Goal: Find specific page/section: Find specific page/section

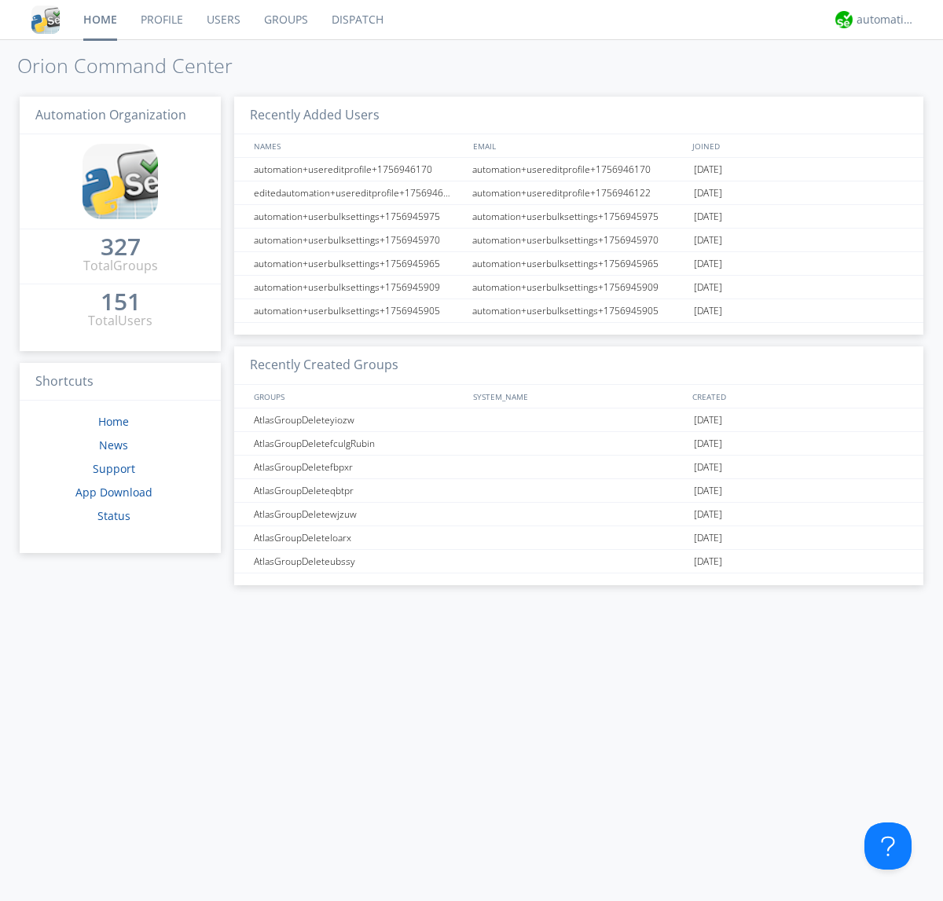
click at [356, 20] on link "Dispatch" at bounding box center [357, 19] width 75 height 39
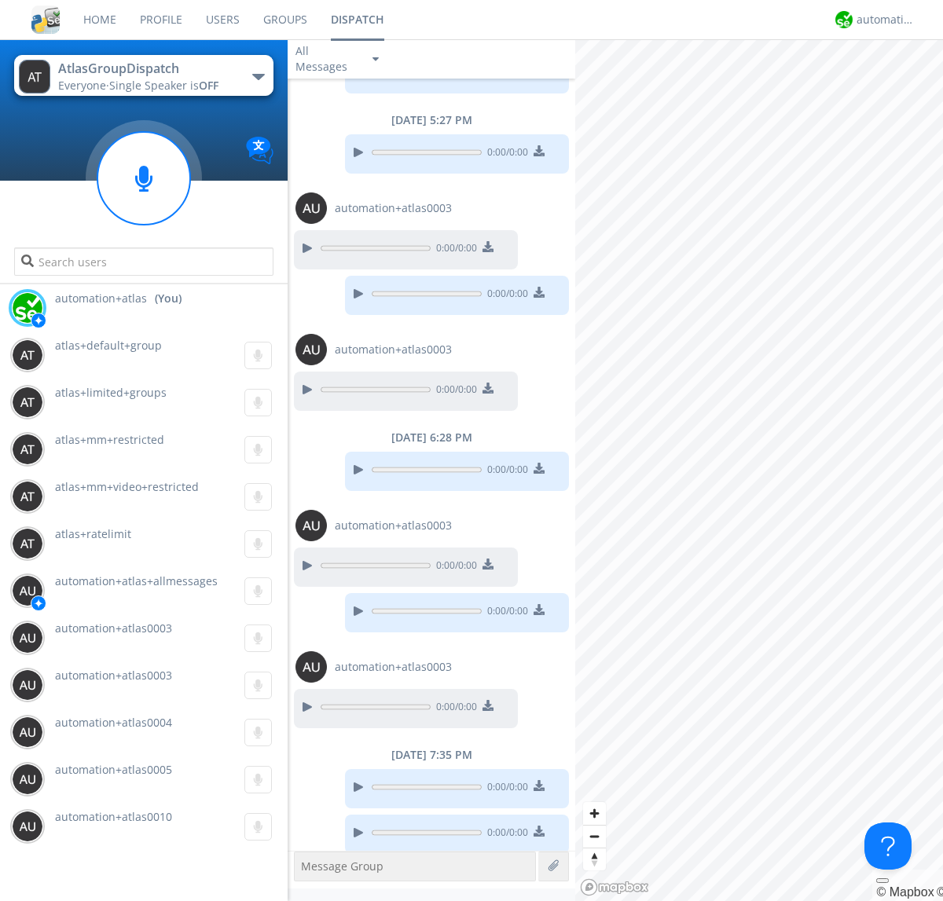
scroll to position [293, 0]
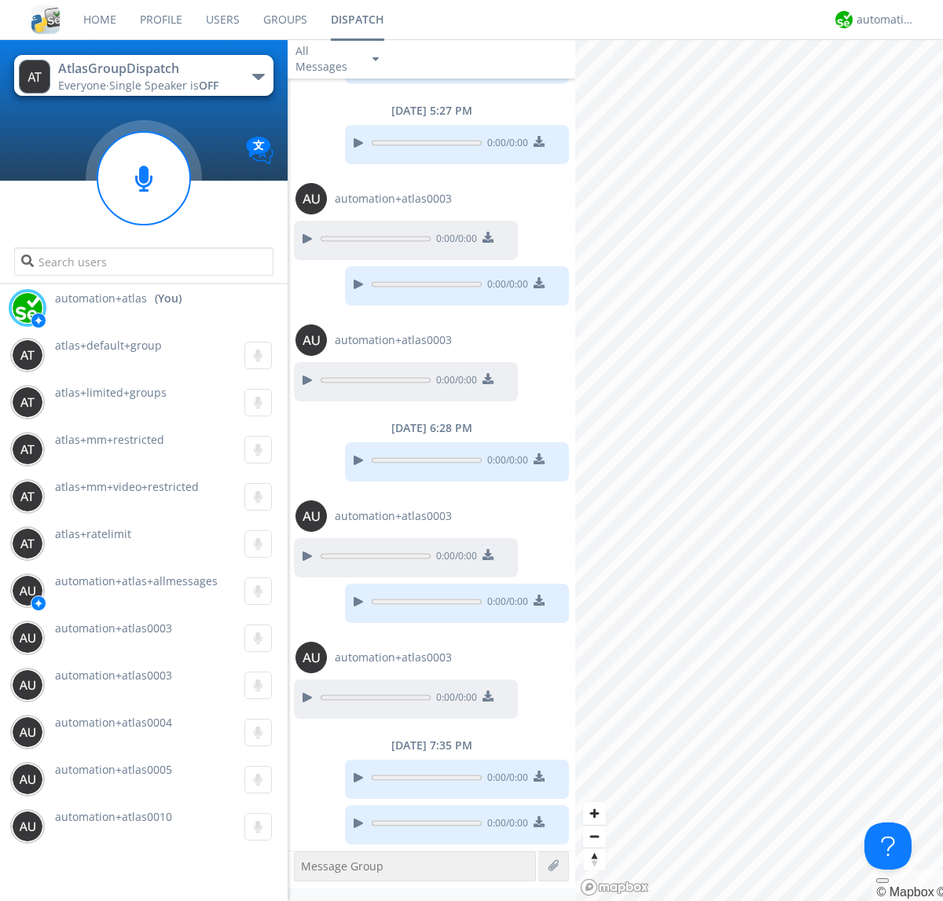
click at [258, 76] on div "button" at bounding box center [258, 77] width 13 height 6
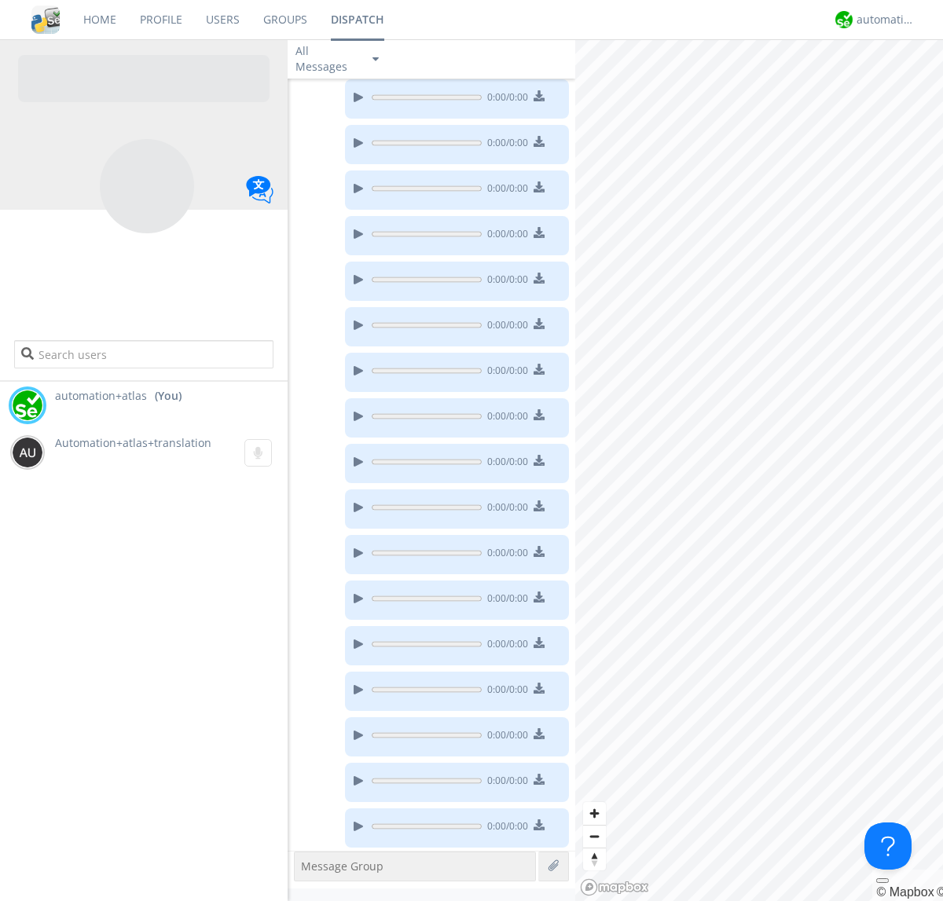
scroll to position [221, 0]
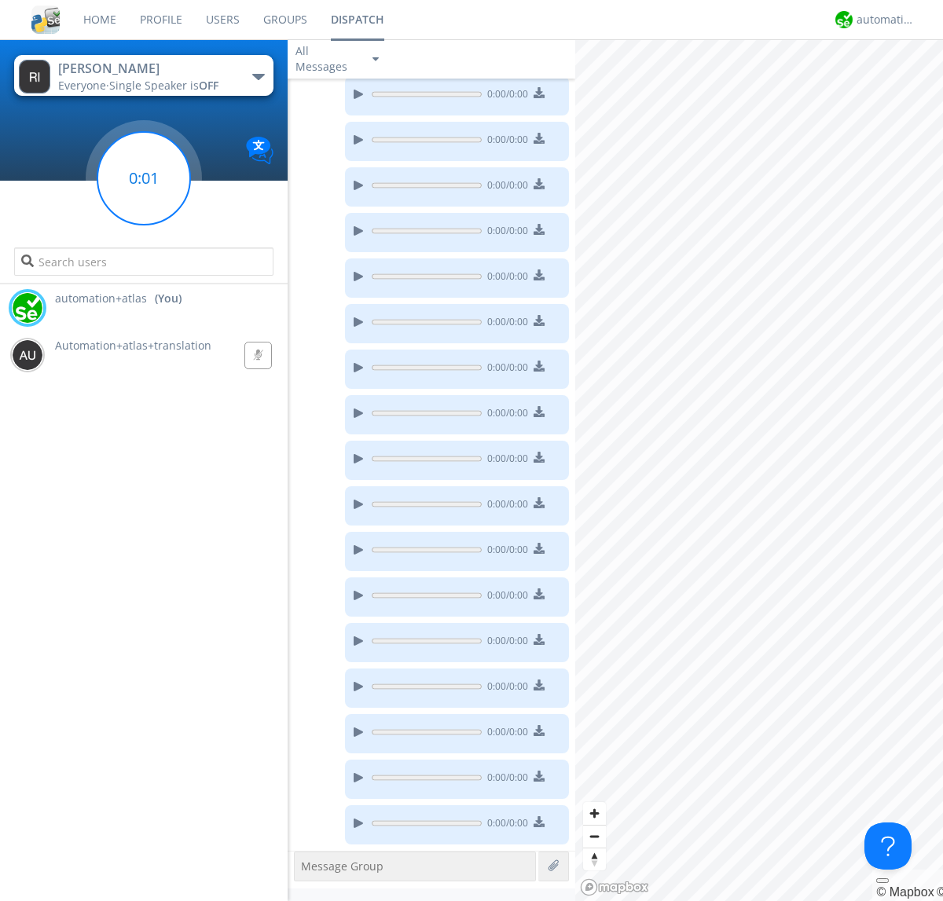
click at [144, 178] on g at bounding box center [143, 178] width 93 height 93
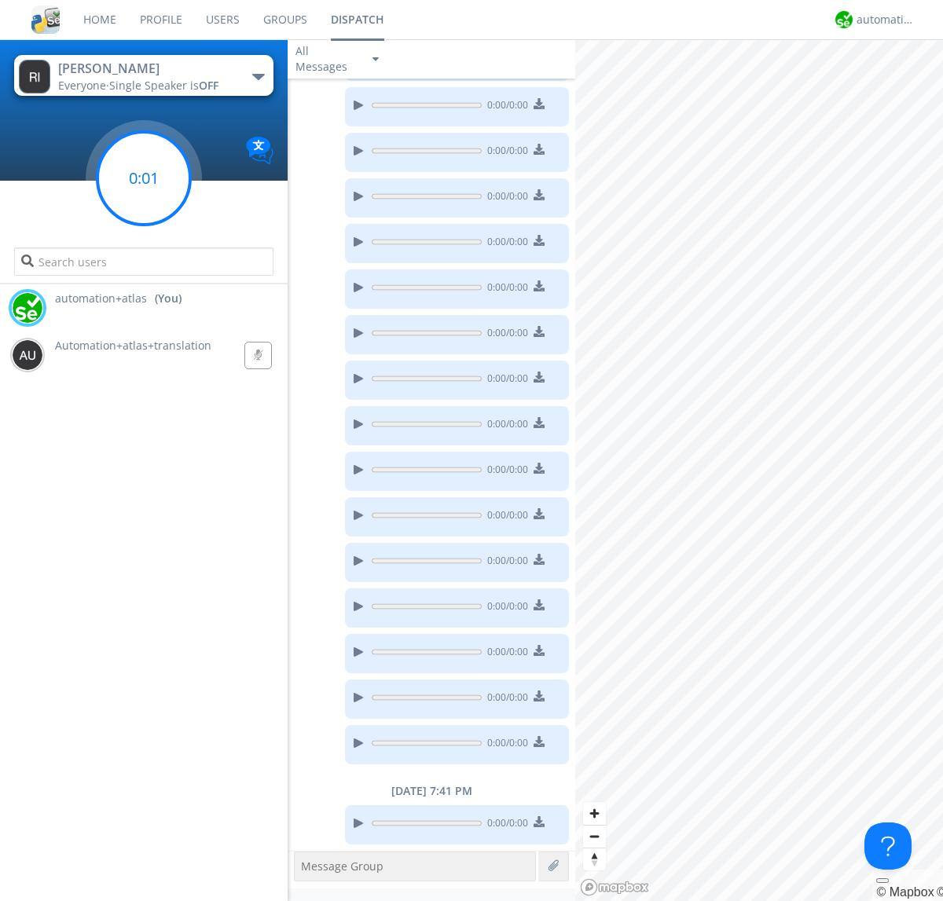
click at [144, 178] on g at bounding box center [143, 178] width 93 height 93
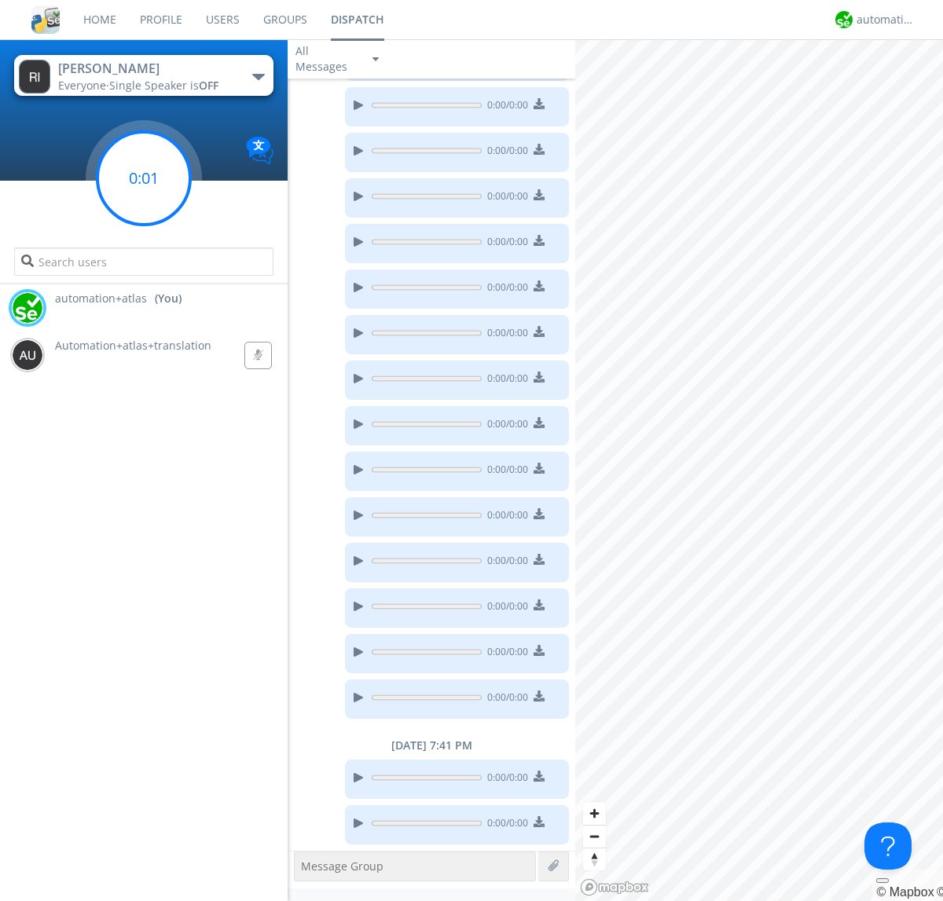
click at [144, 178] on g at bounding box center [143, 178] width 93 height 93
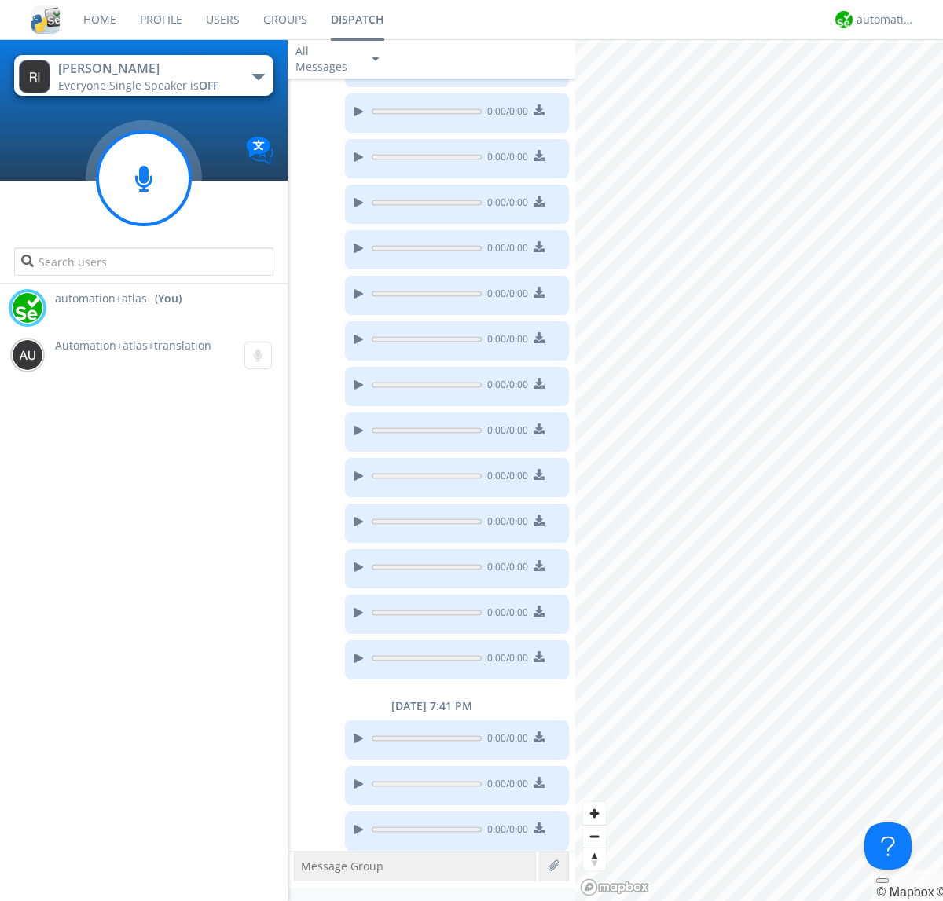
scroll to position [392, 0]
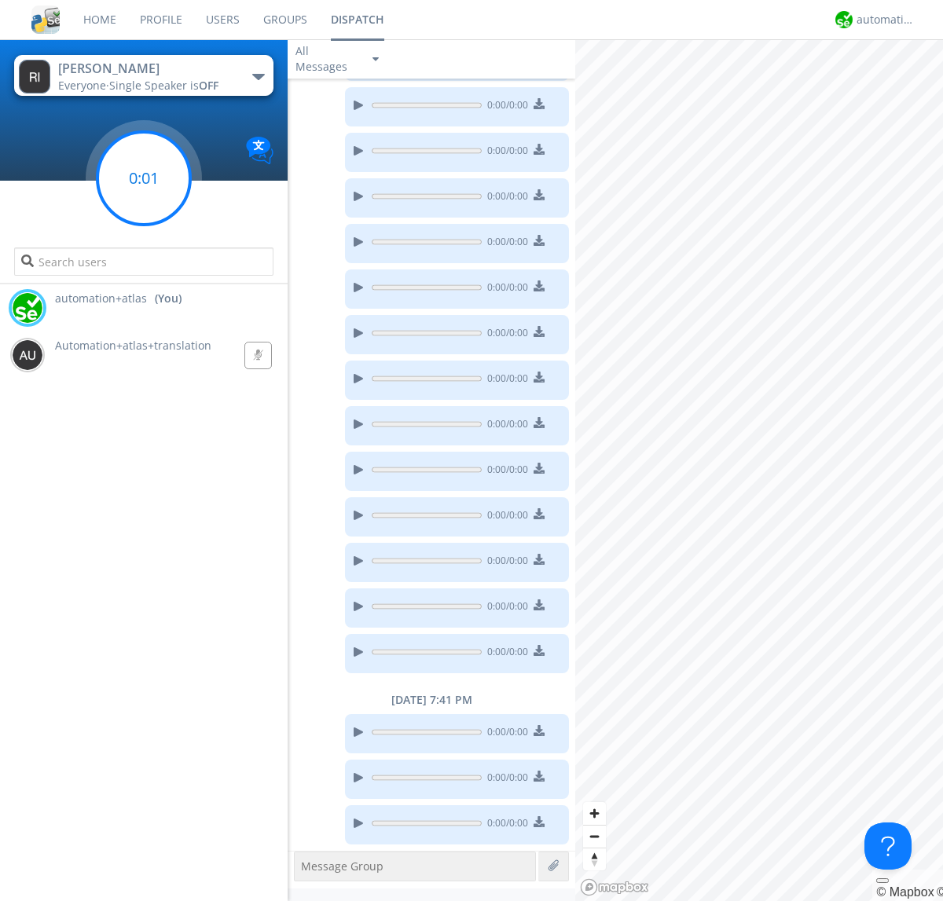
click at [144, 178] on g at bounding box center [143, 178] width 93 height 93
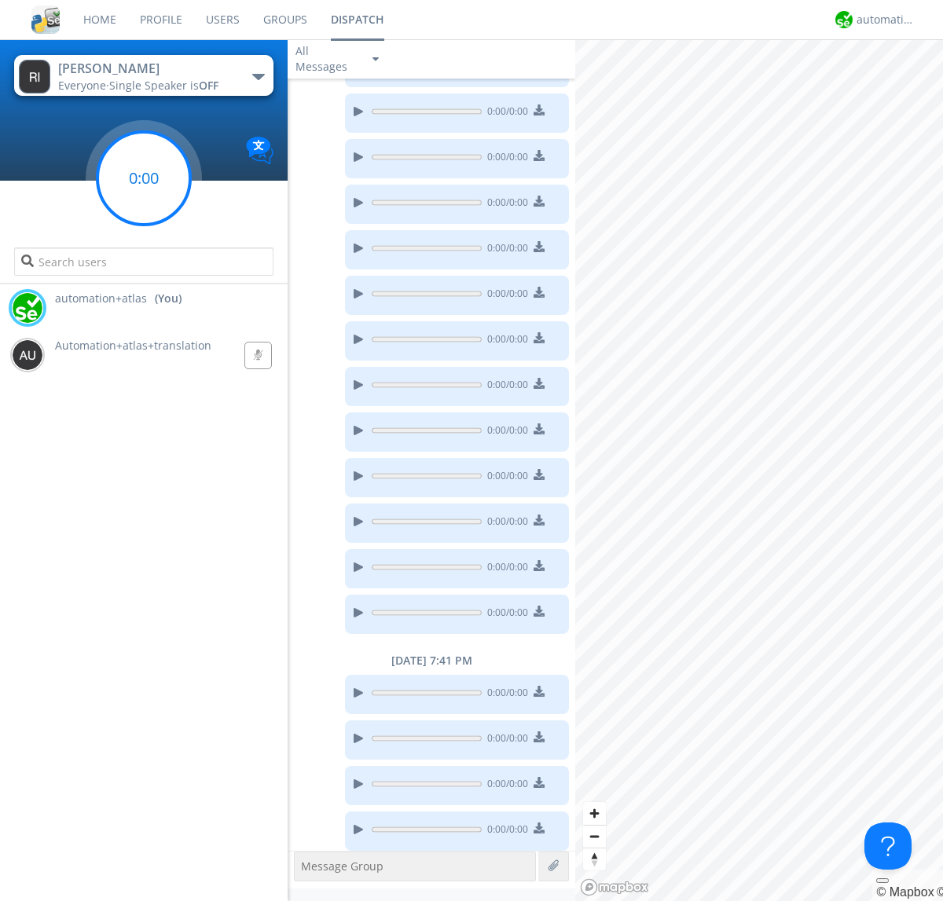
scroll to position [438, 0]
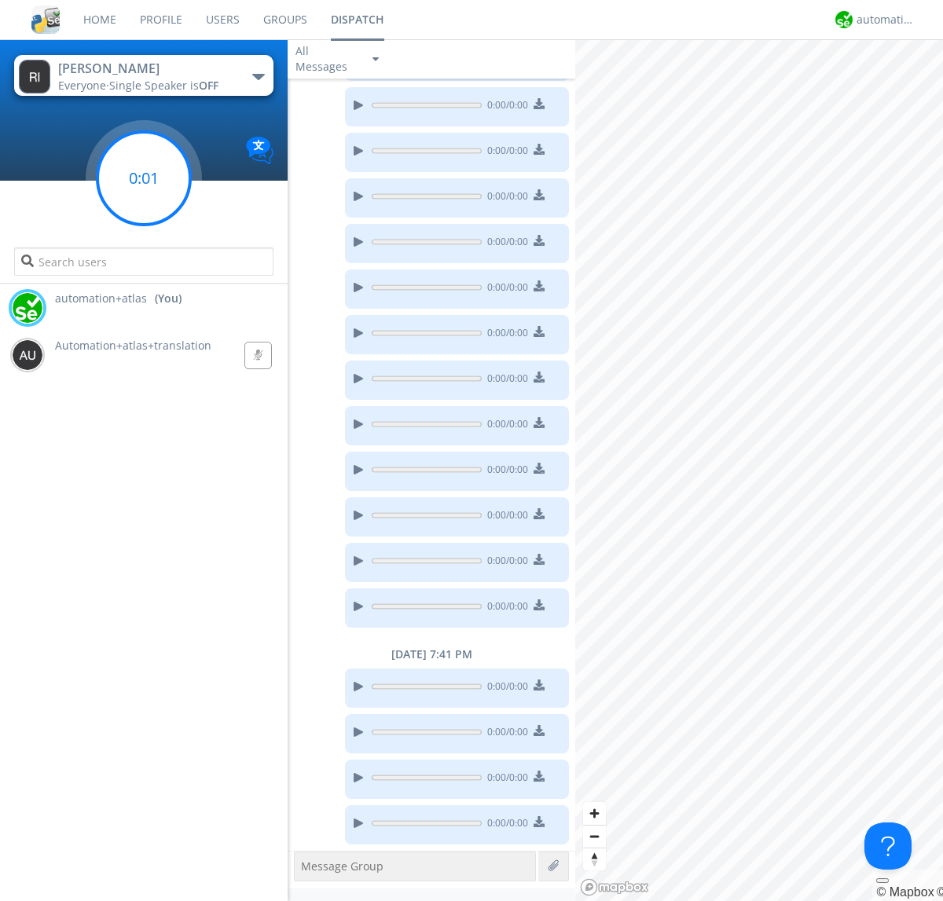
click at [144, 178] on g at bounding box center [143, 178] width 93 height 93
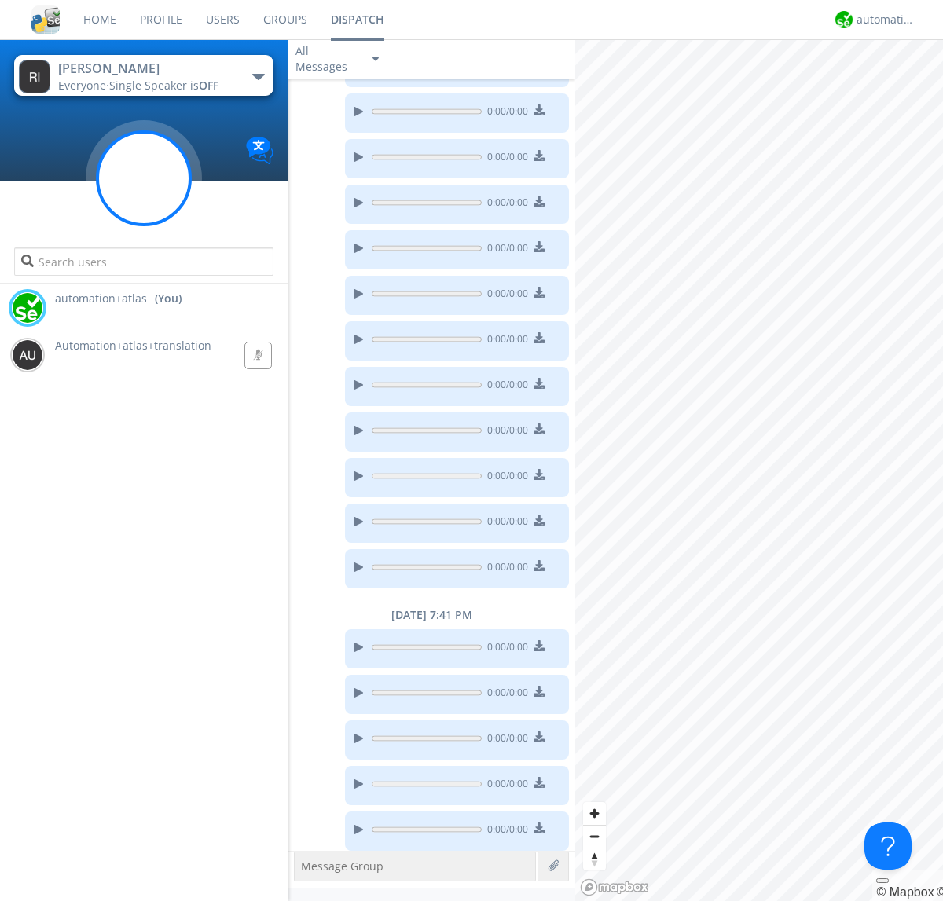
scroll to position [483, 0]
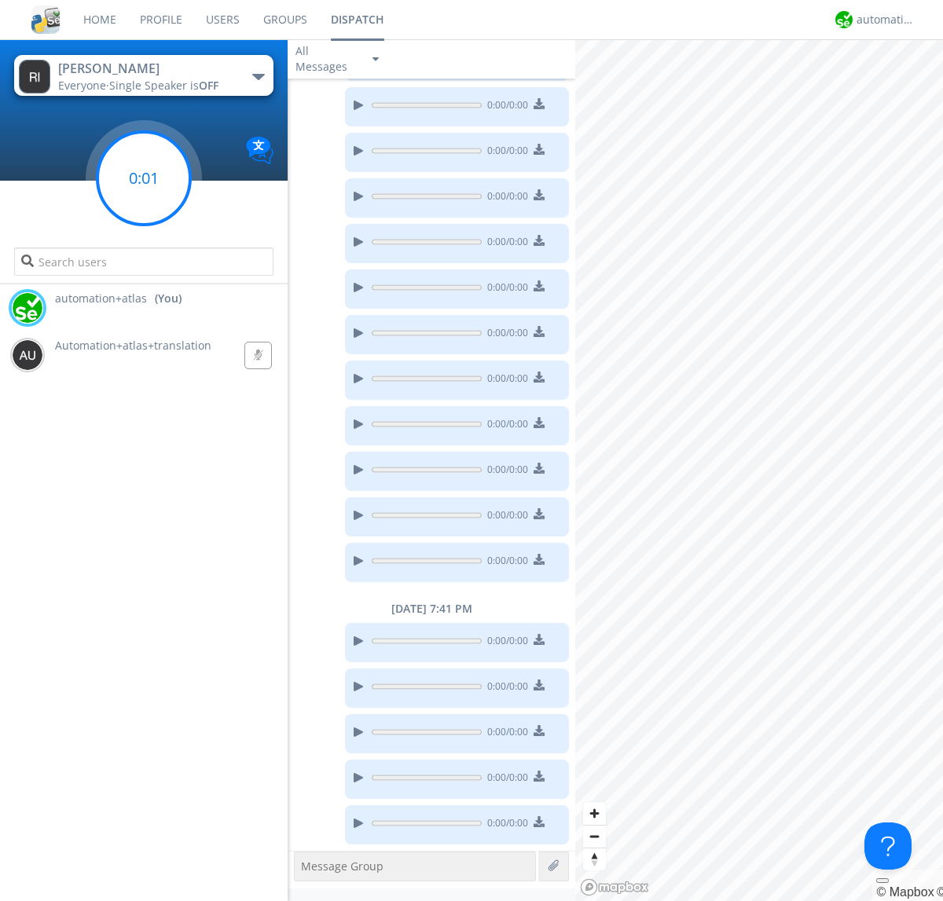
click at [144, 178] on g at bounding box center [143, 178] width 93 height 93
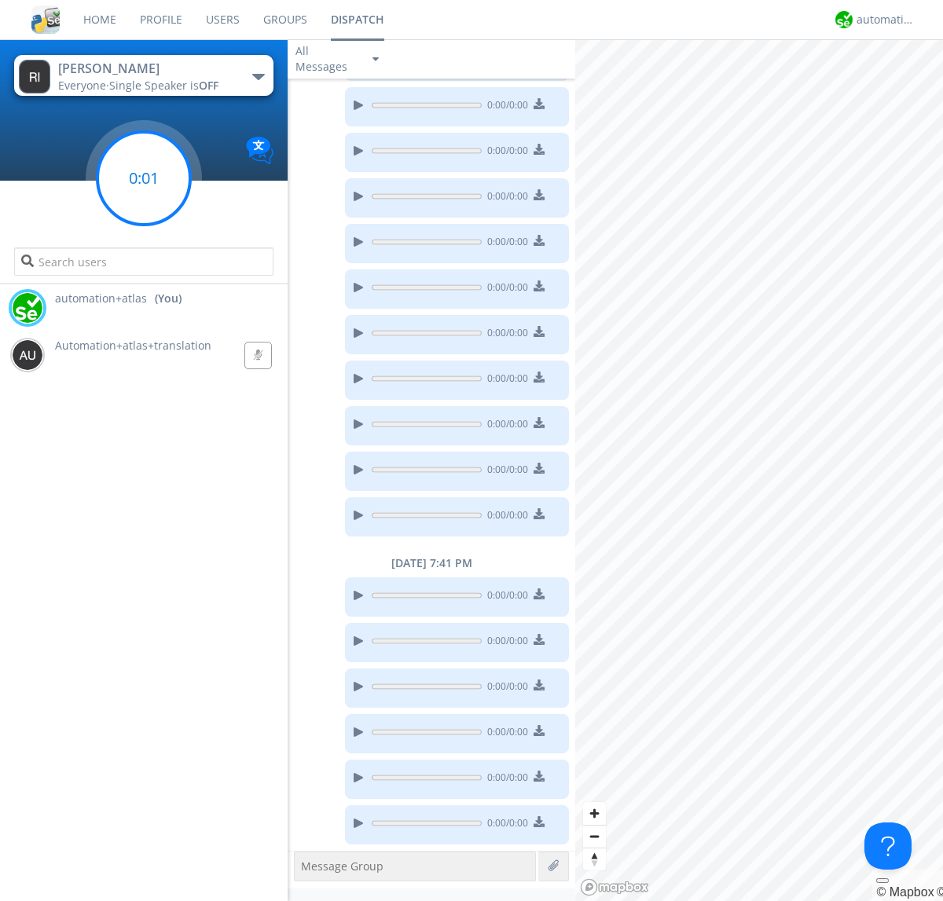
click at [144, 178] on g at bounding box center [143, 178] width 93 height 93
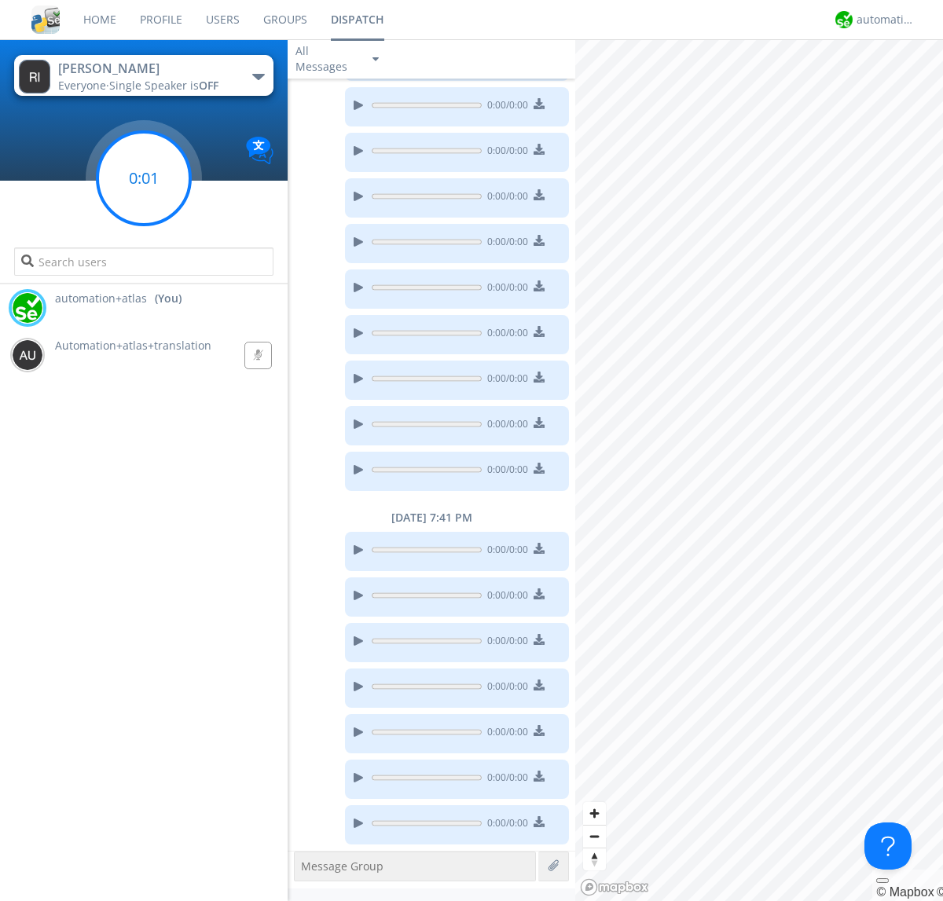
click at [144, 178] on g at bounding box center [143, 178] width 93 height 93
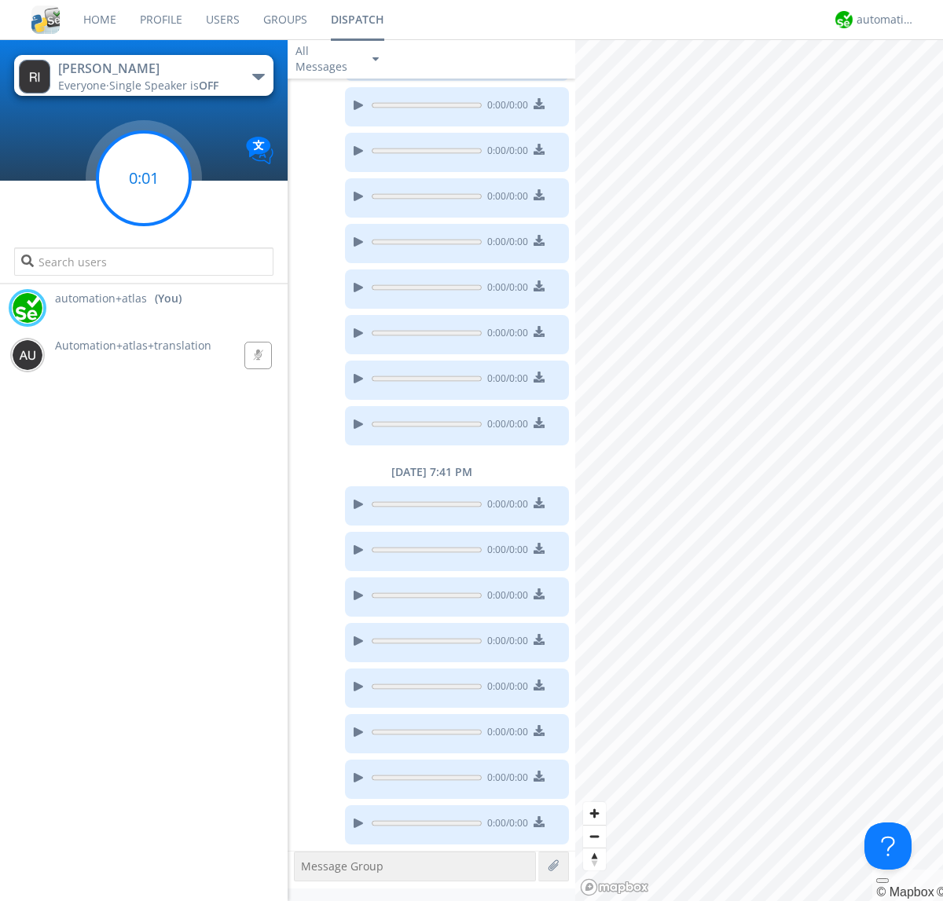
click at [144, 178] on g at bounding box center [143, 178] width 93 height 93
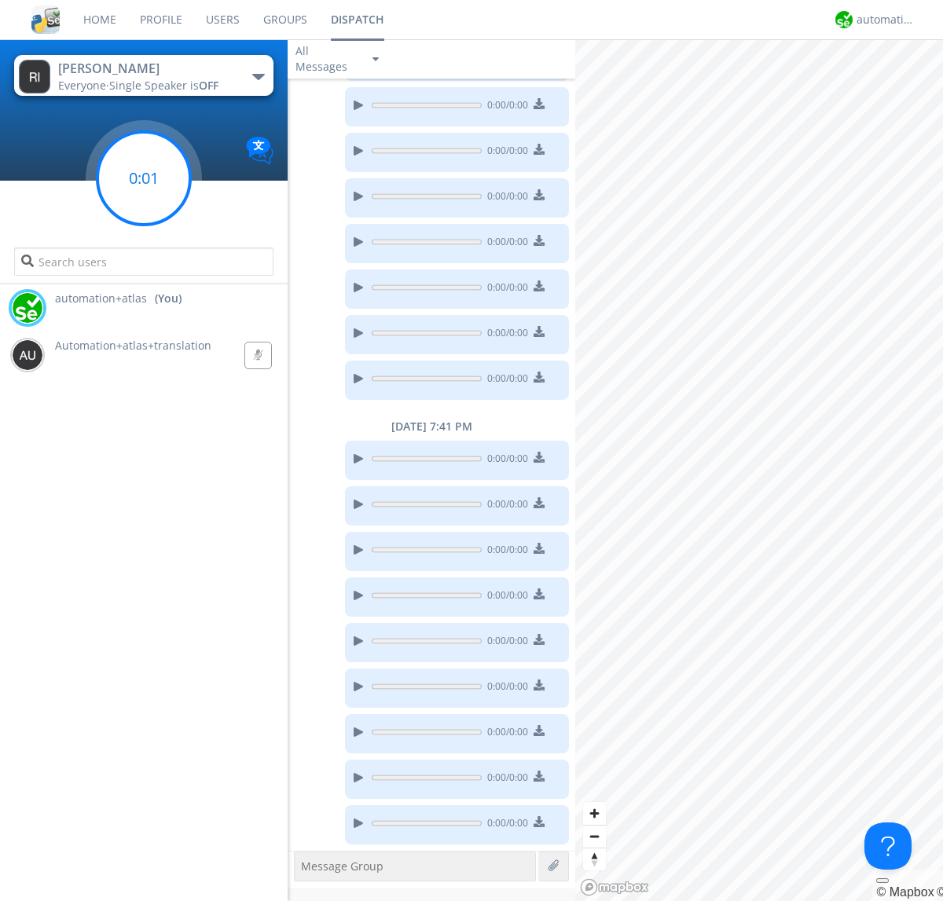
click at [144, 178] on g at bounding box center [143, 178] width 93 height 93
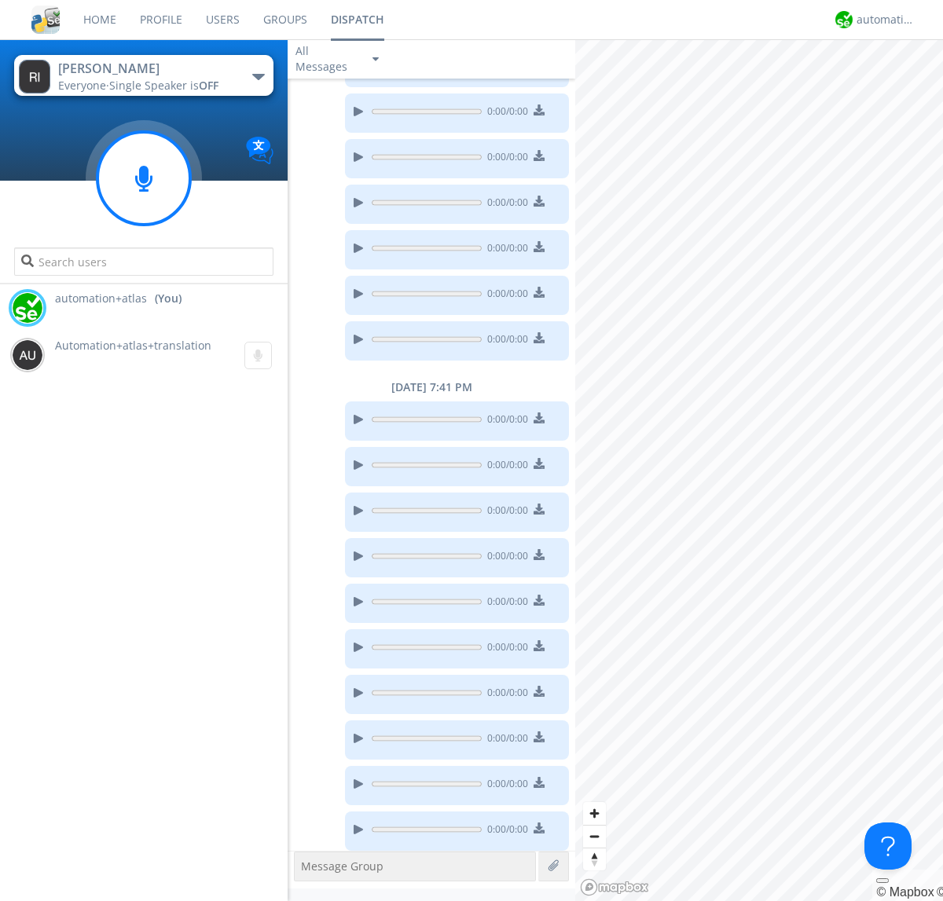
scroll to position [711, 0]
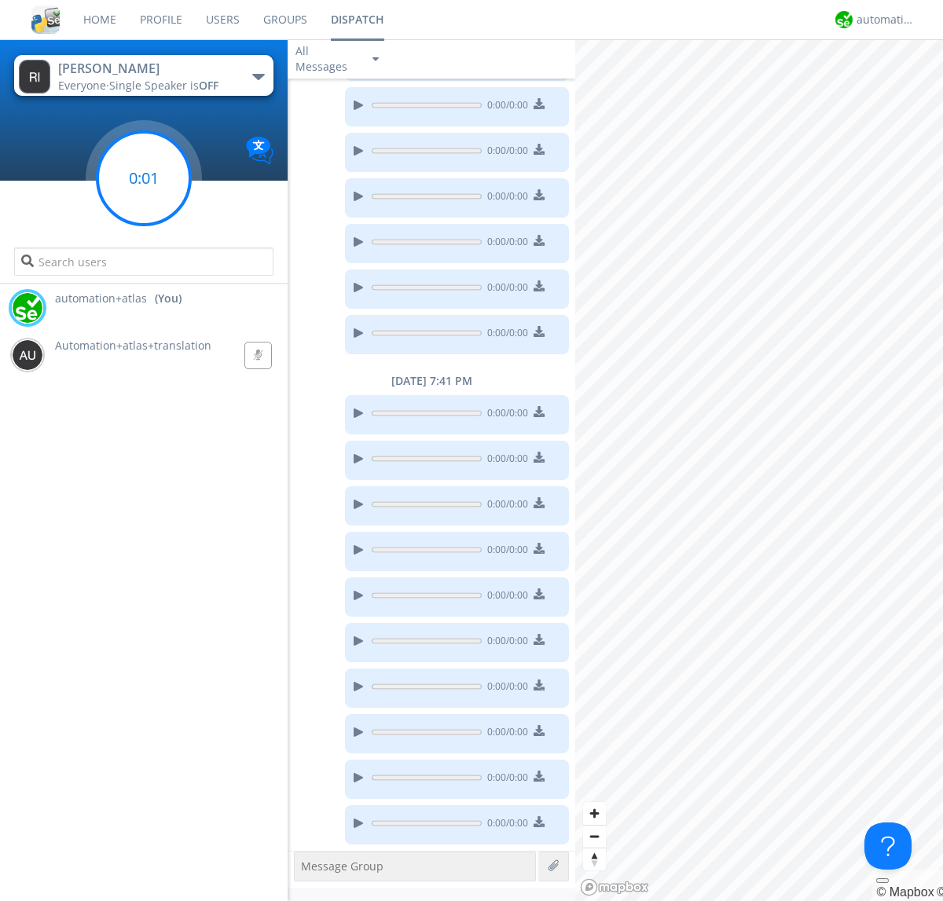
click at [144, 178] on g at bounding box center [143, 178] width 93 height 93
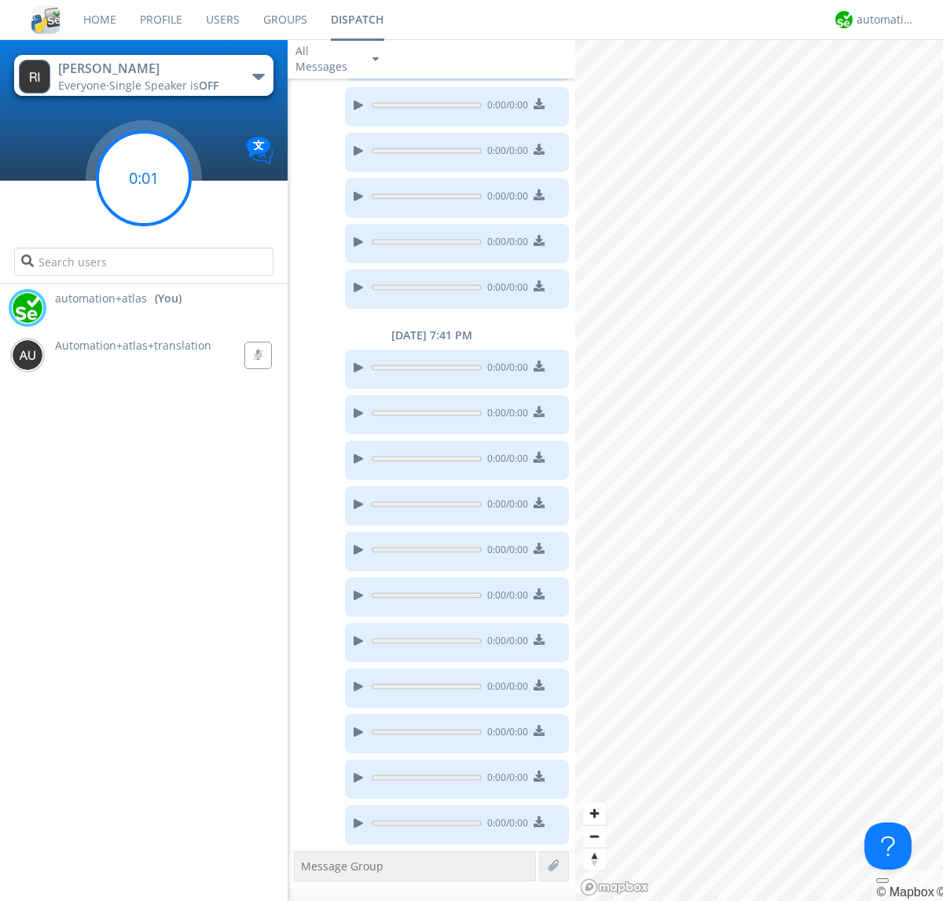
click at [144, 178] on g at bounding box center [143, 178] width 93 height 93
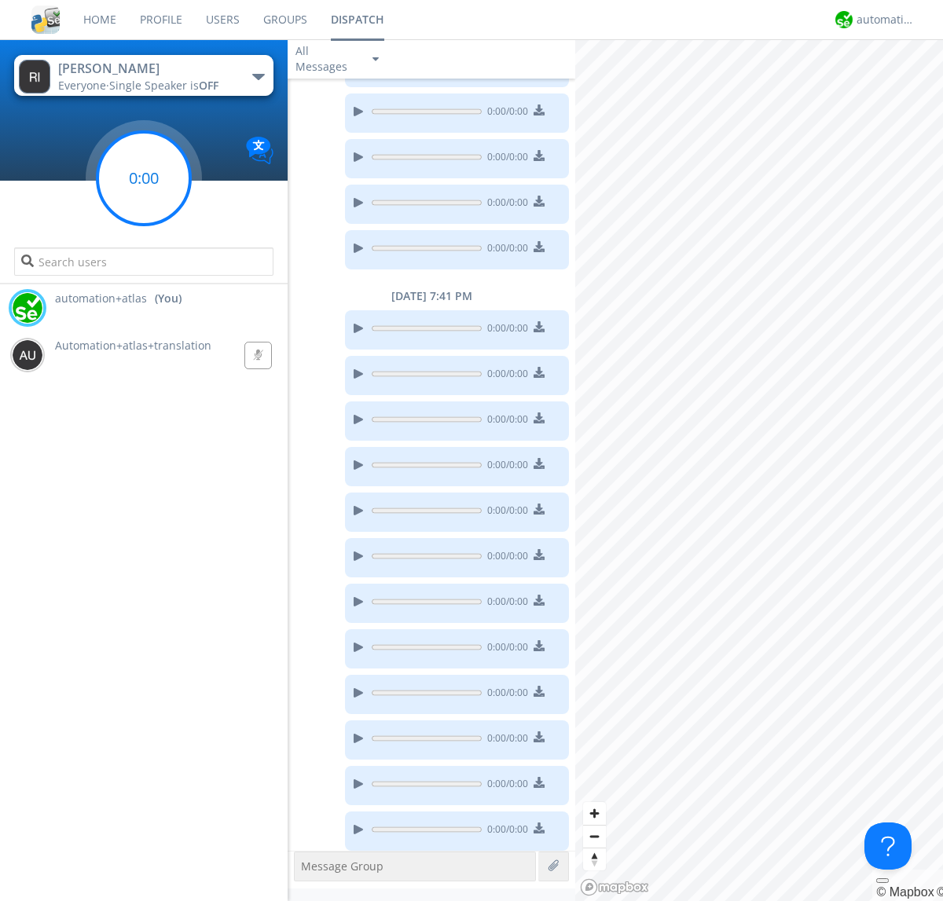
scroll to position [802, 0]
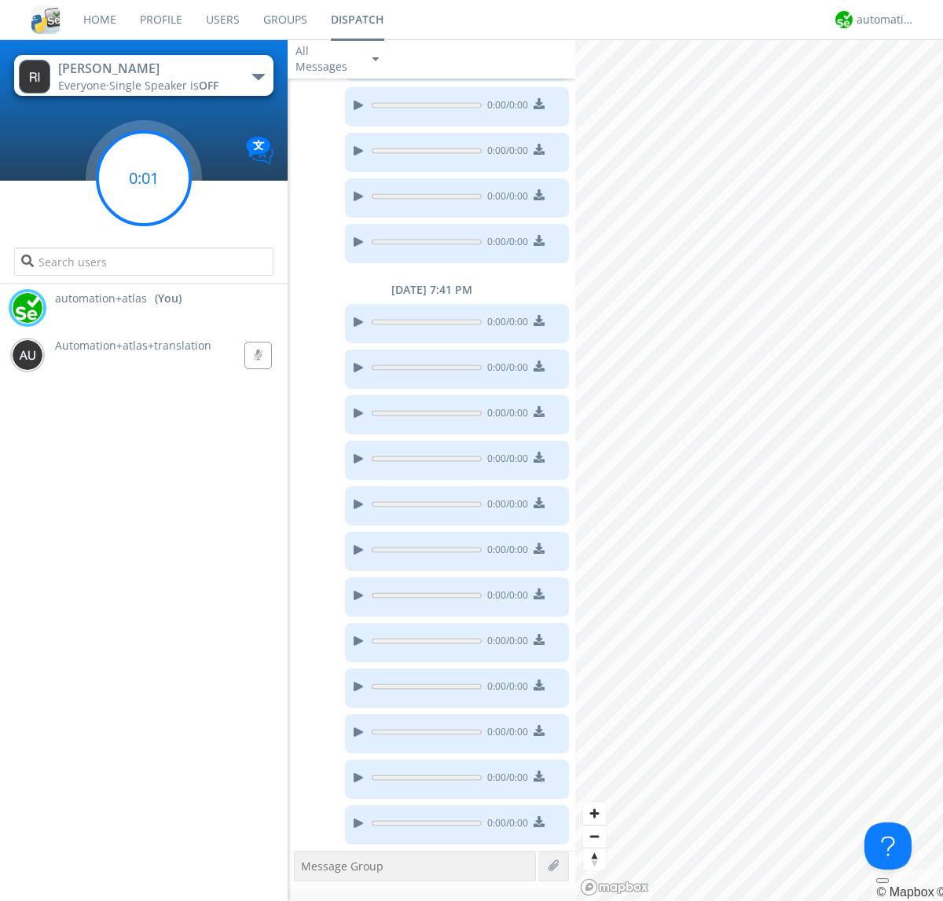
click at [144, 178] on g at bounding box center [143, 178] width 93 height 93
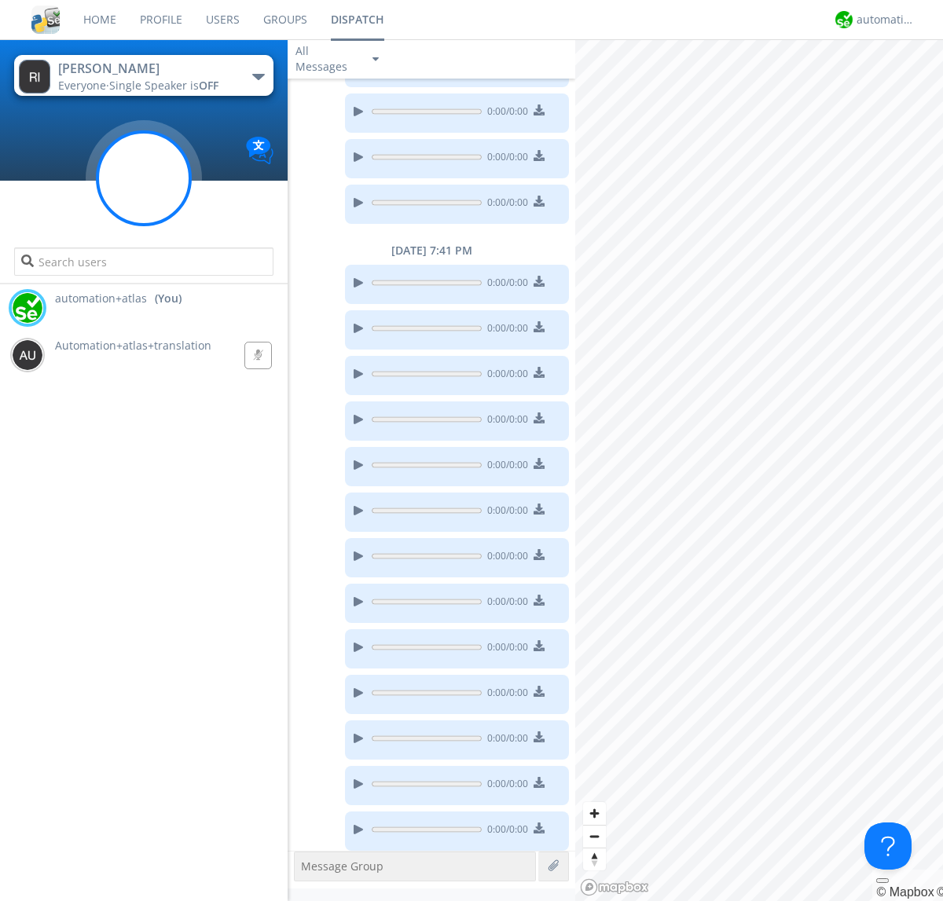
scroll to position [848, 0]
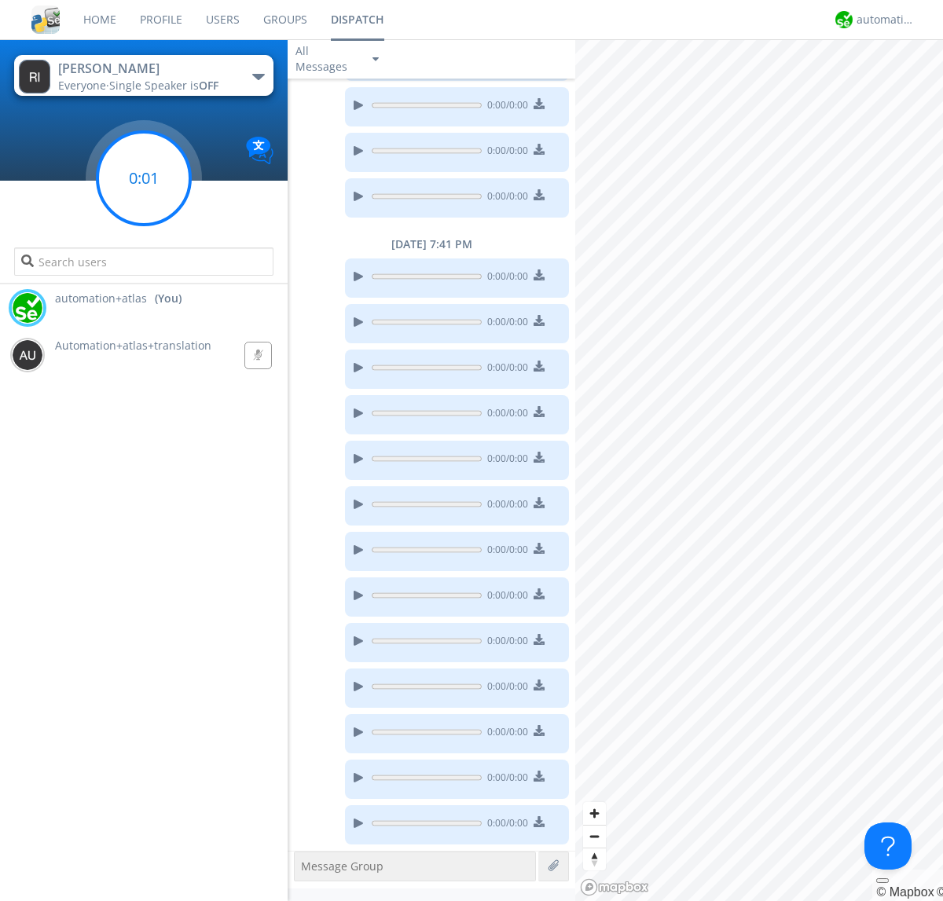
click at [144, 178] on g at bounding box center [143, 178] width 93 height 93
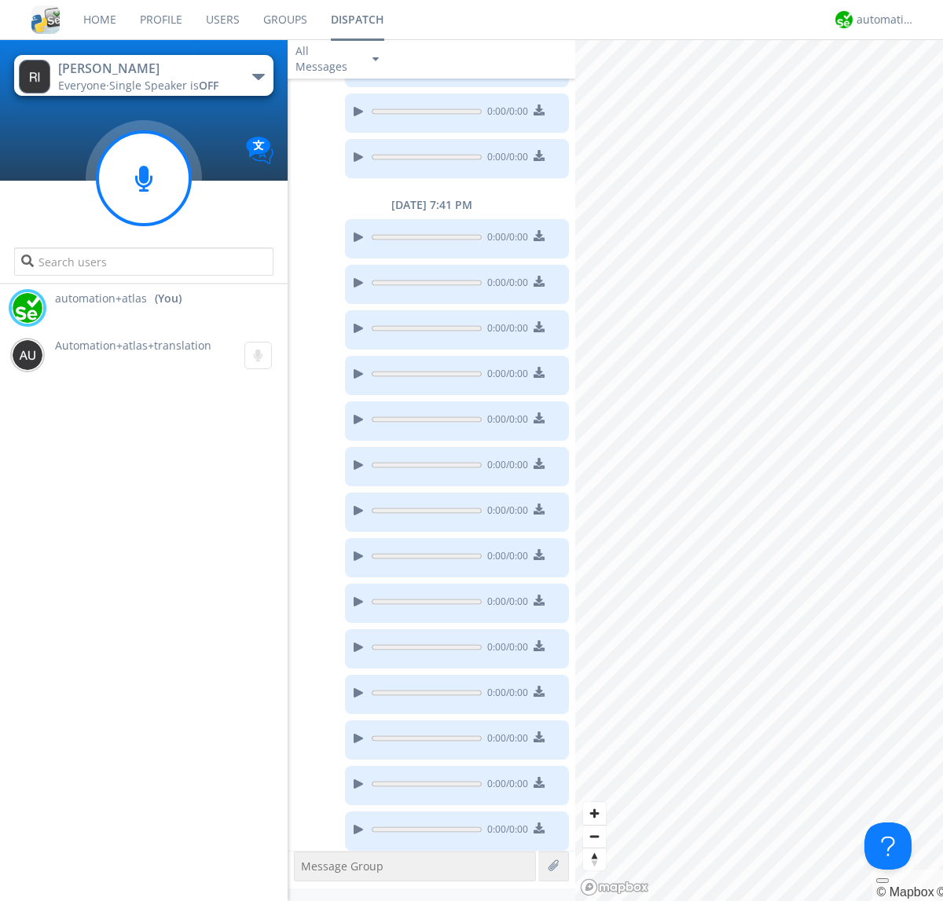
scroll to position [893, 0]
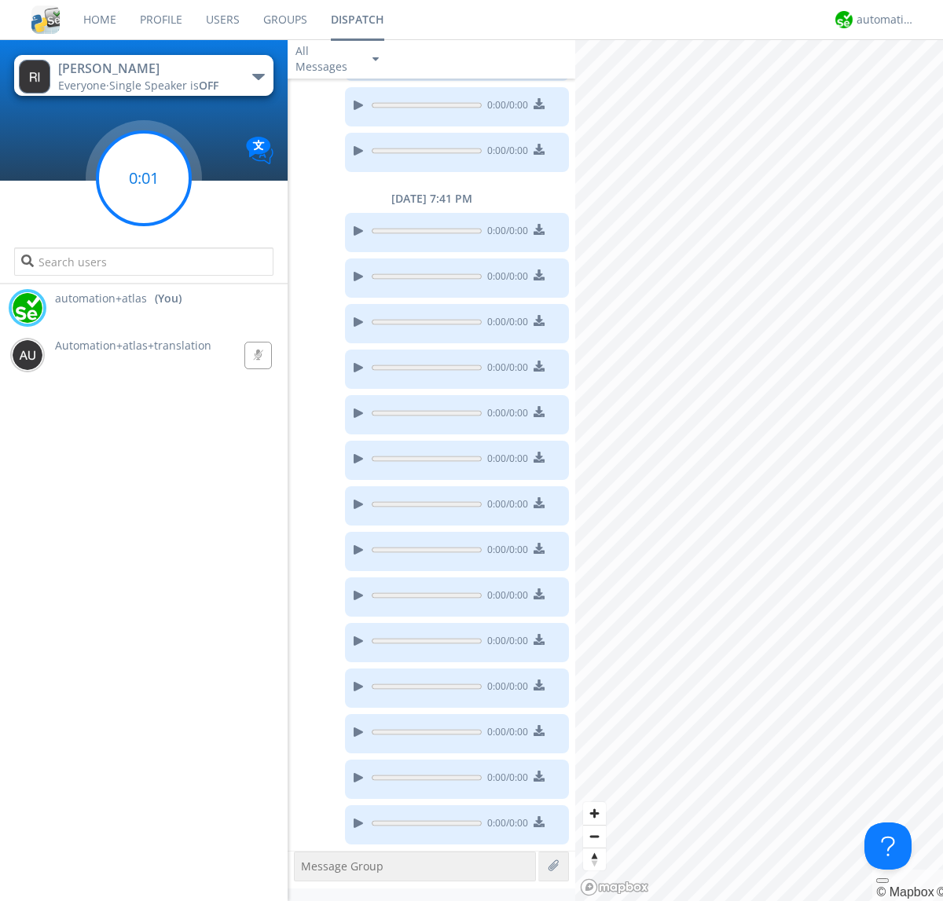
click at [144, 178] on g at bounding box center [143, 178] width 93 height 93
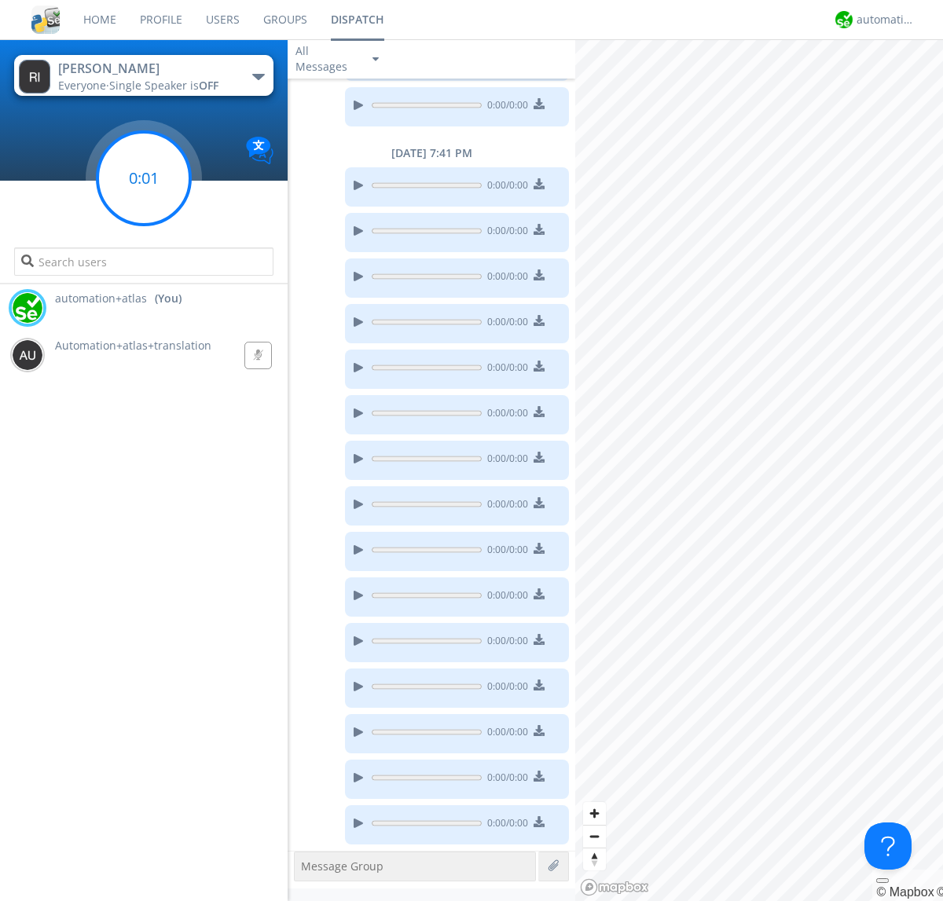
click at [144, 178] on g at bounding box center [143, 178] width 93 height 93
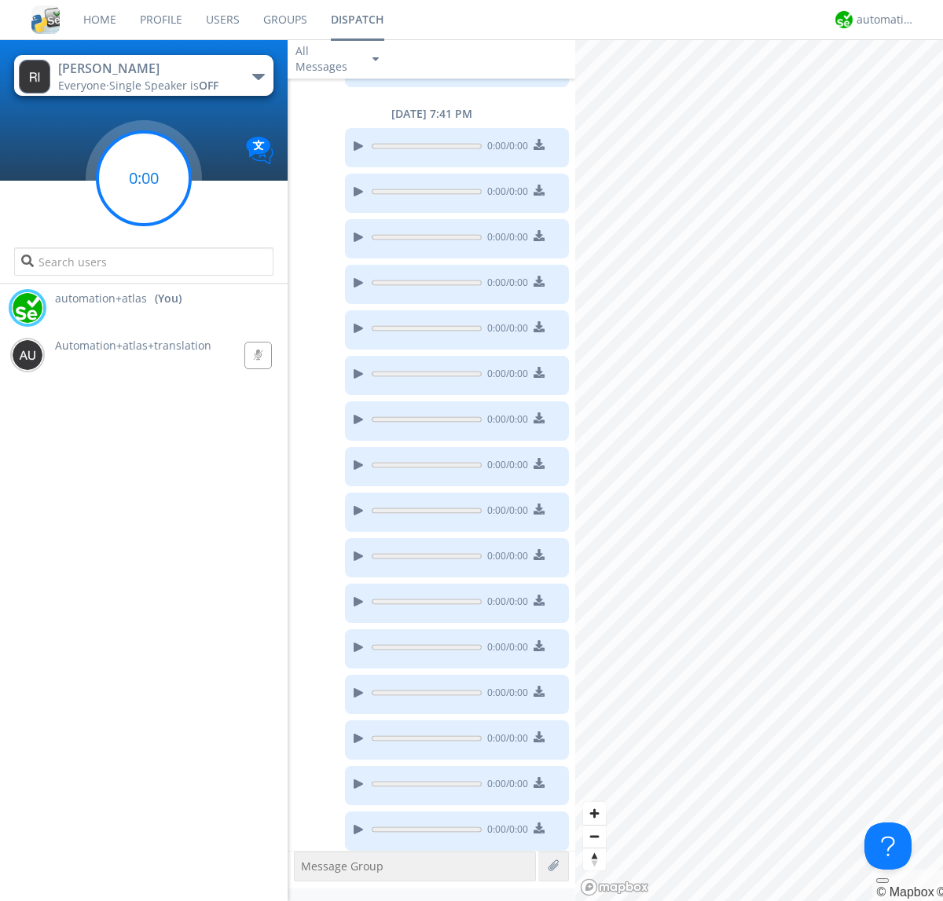
scroll to position [984, 0]
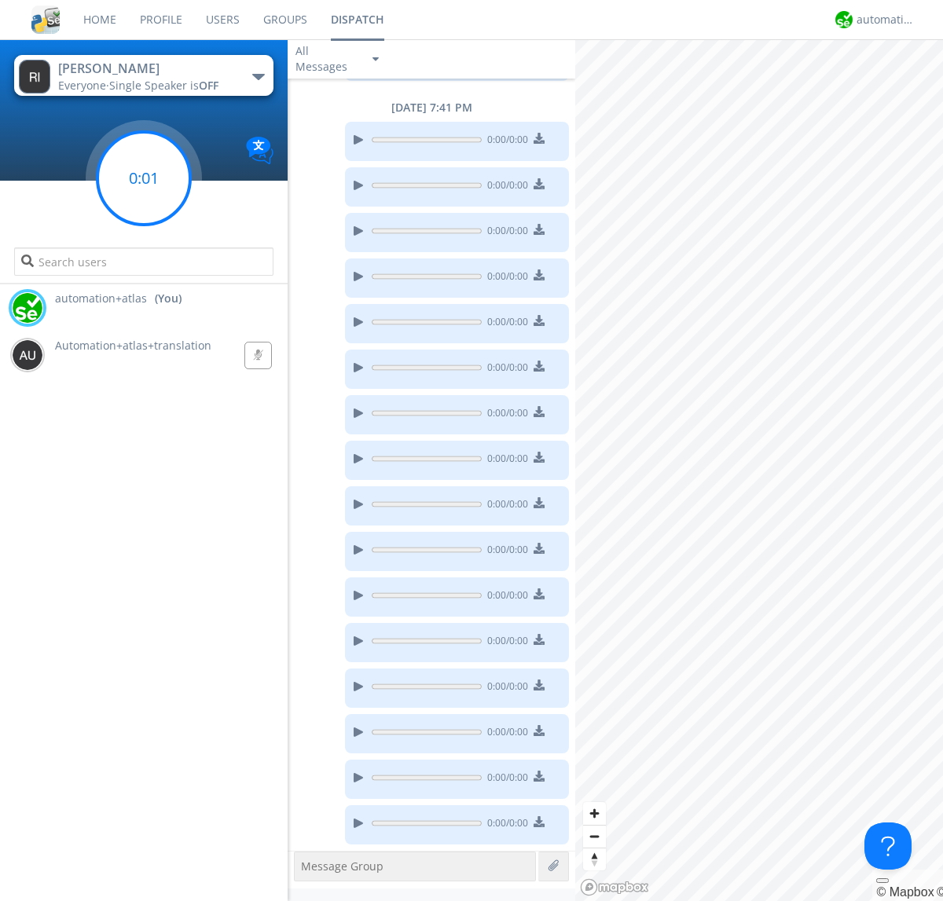
click at [144, 178] on g at bounding box center [143, 178] width 93 height 93
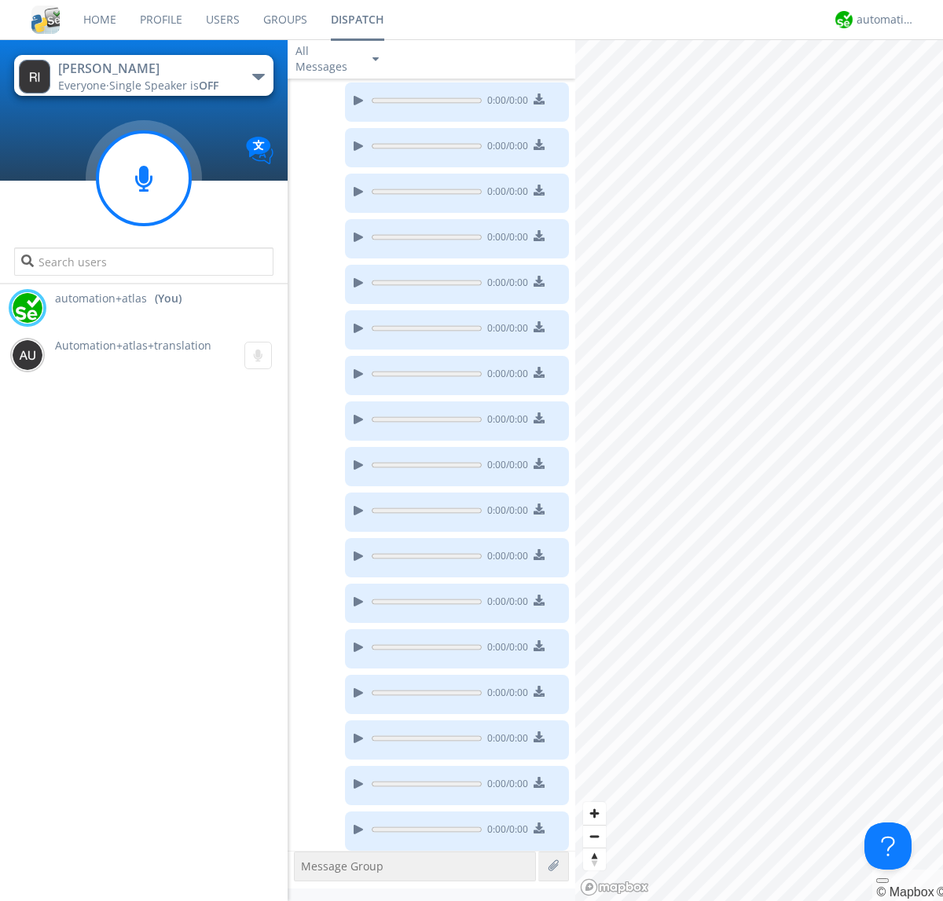
scroll to position [1075, 0]
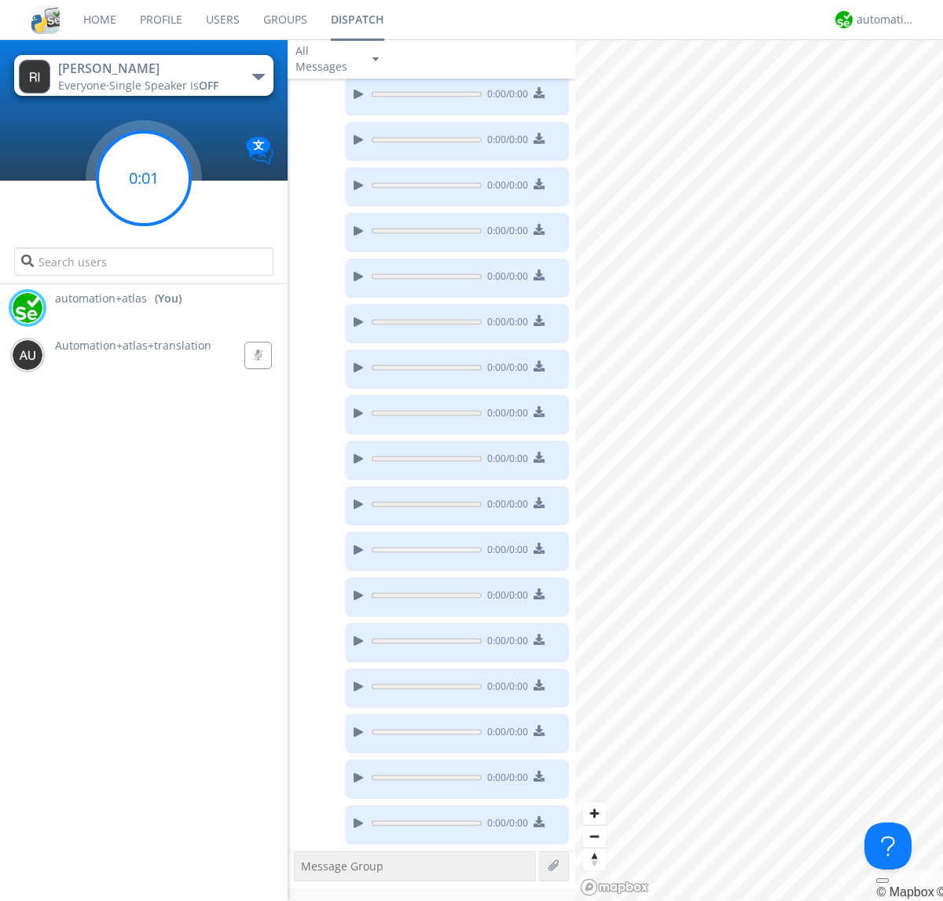
click at [144, 178] on g at bounding box center [143, 178] width 93 height 93
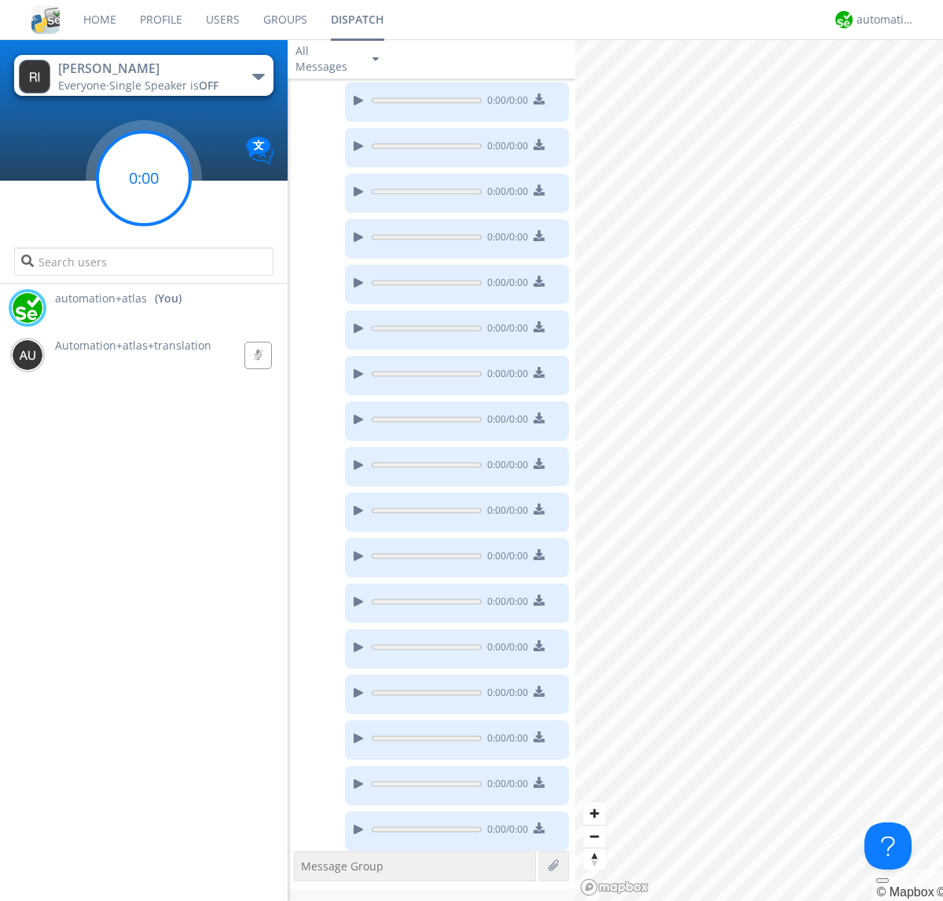
scroll to position [1121, 0]
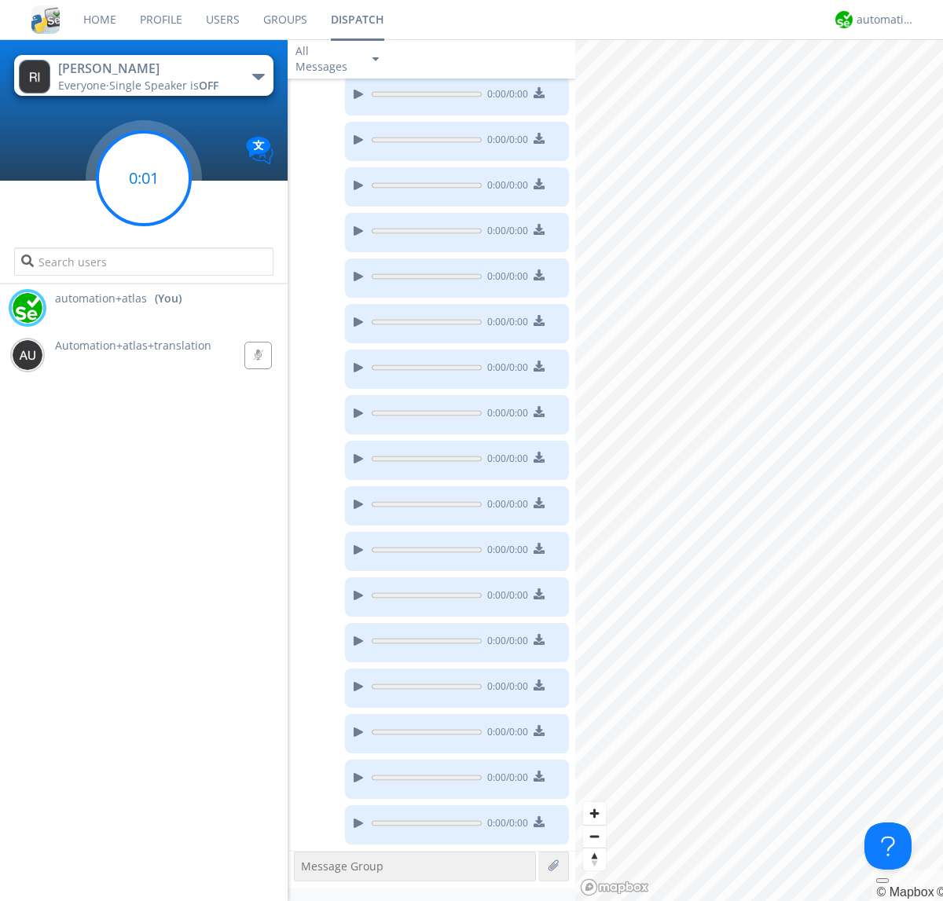
click at [144, 178] on g at bounding box center [143, 178] width 93 height 93
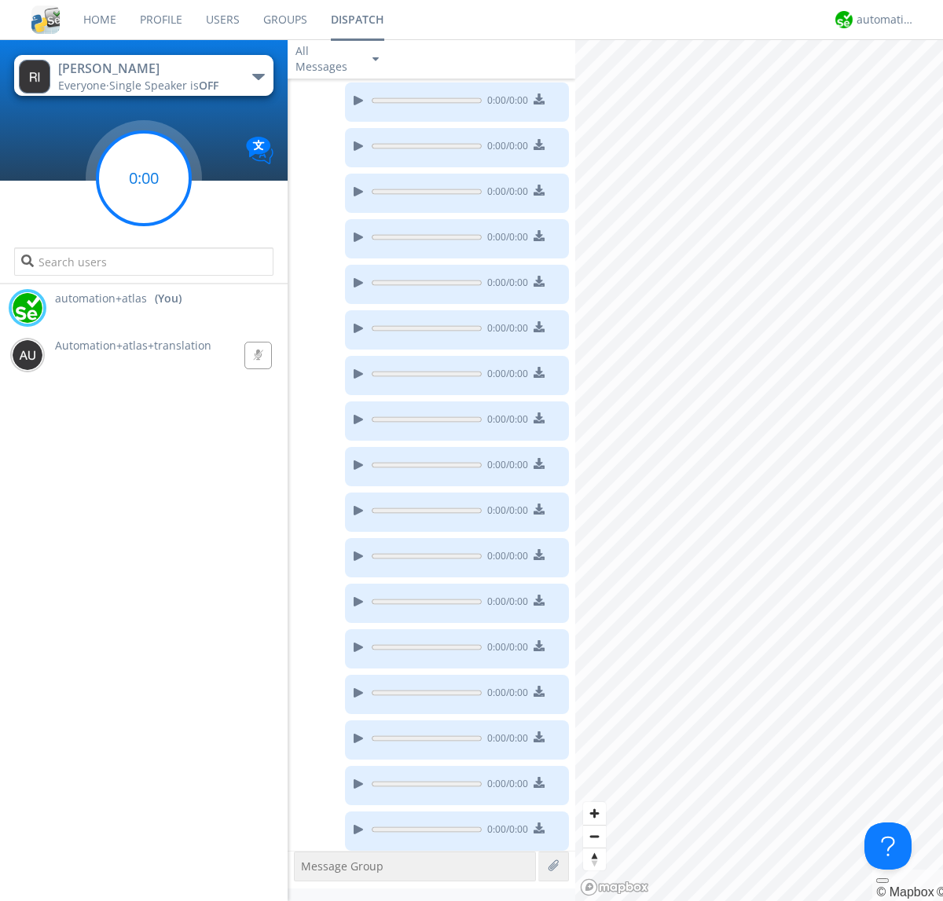
scroll to position [1167, 0]
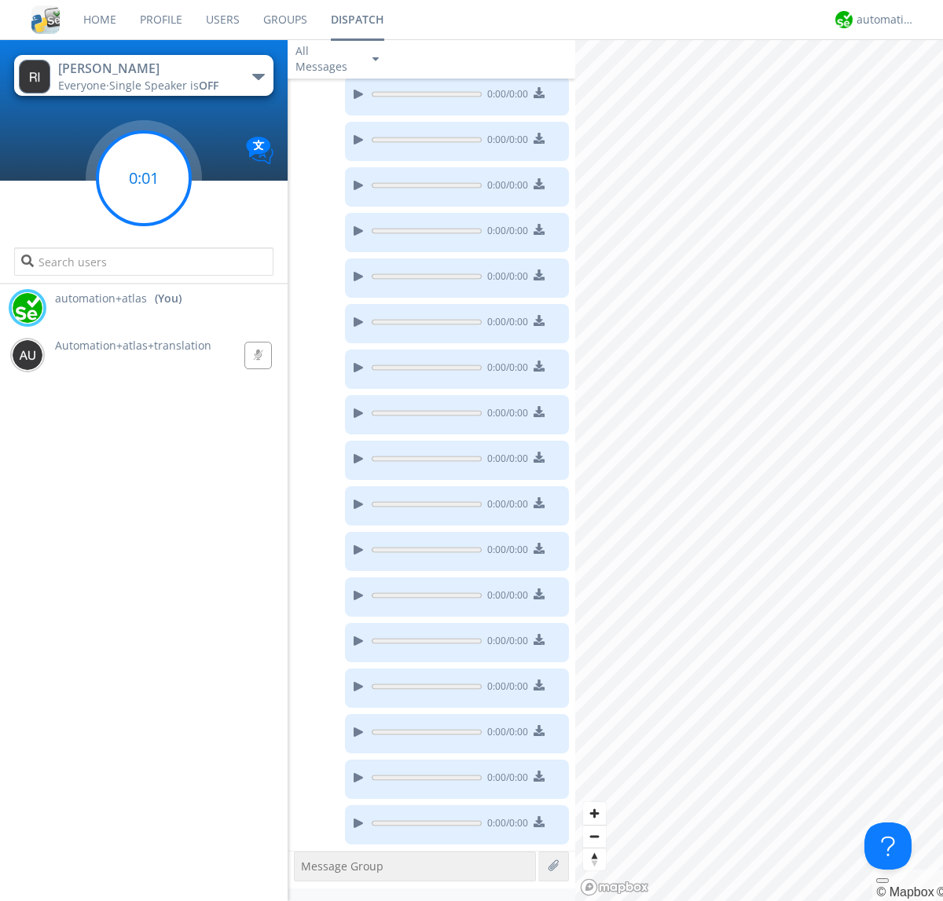
click at [144, 178] on g at bounding box center [143, 178] width 93 height 93
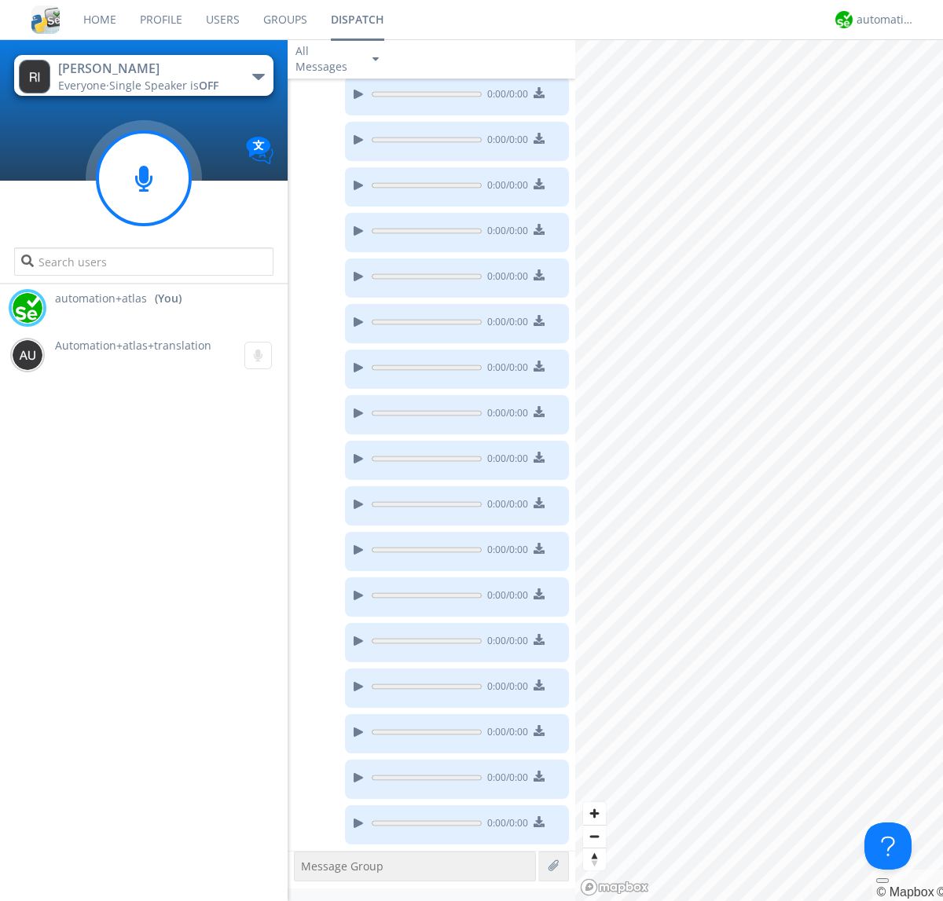
scroll to position [1303, 0]
click at [144, 178] on g at bounding box center [143, 178] width 93 height 93
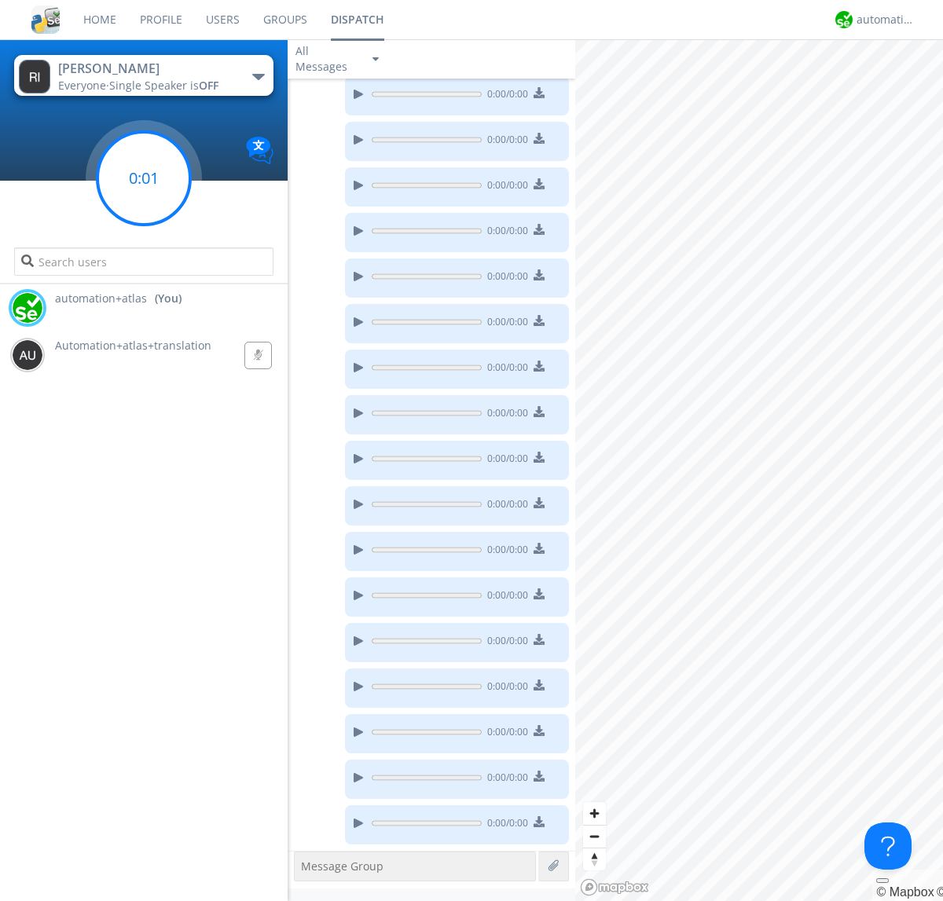
click at [144, 178] on g at bounding box center [143, 178] width 93 height 93
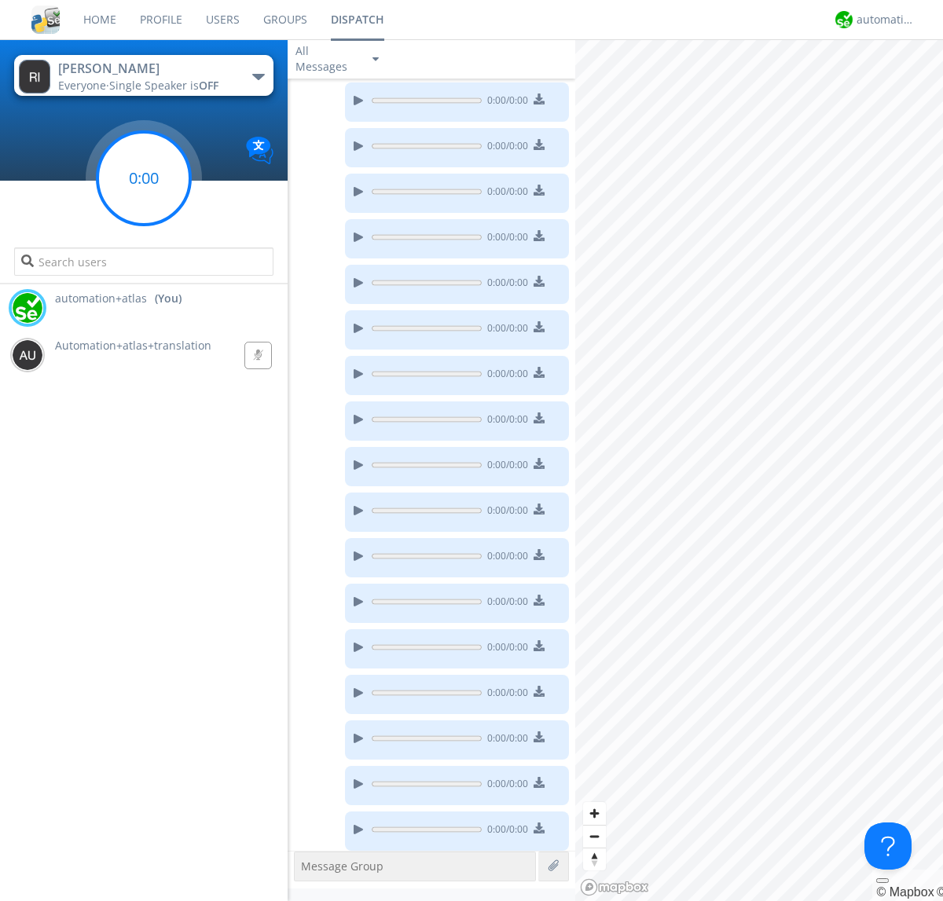
scroll to position [1531, 0]
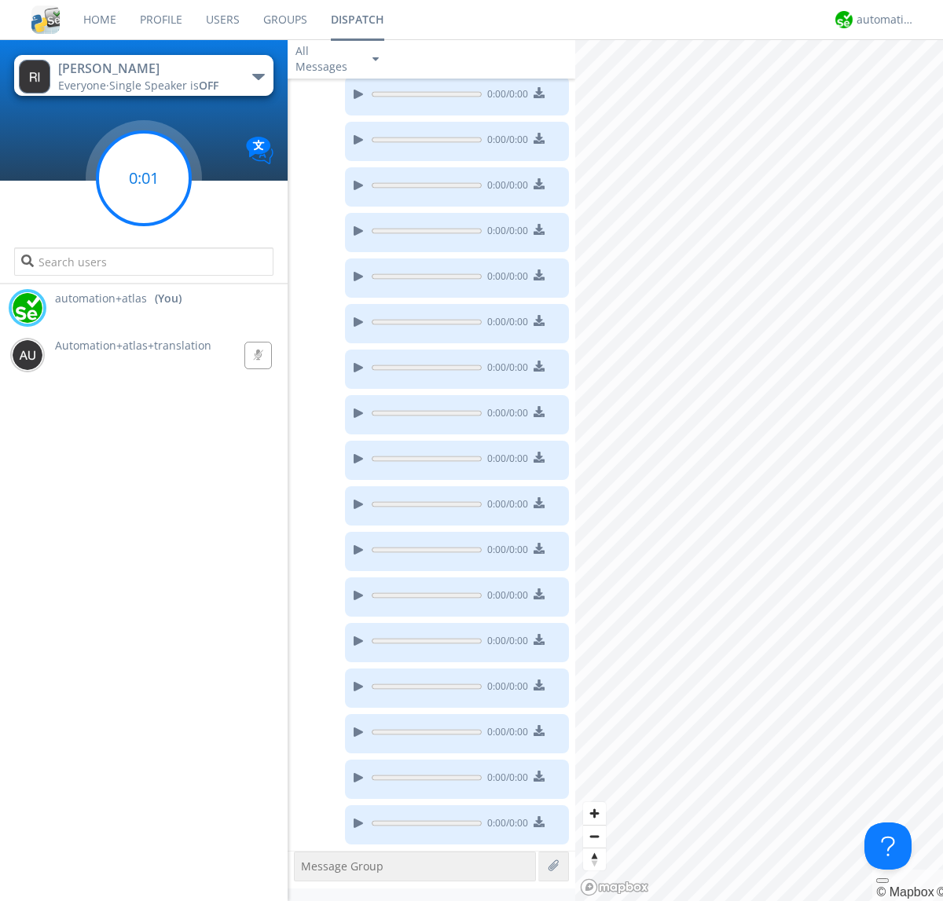
click at [144, 178] on g at bounding box center [143, 178] width 93 height 93
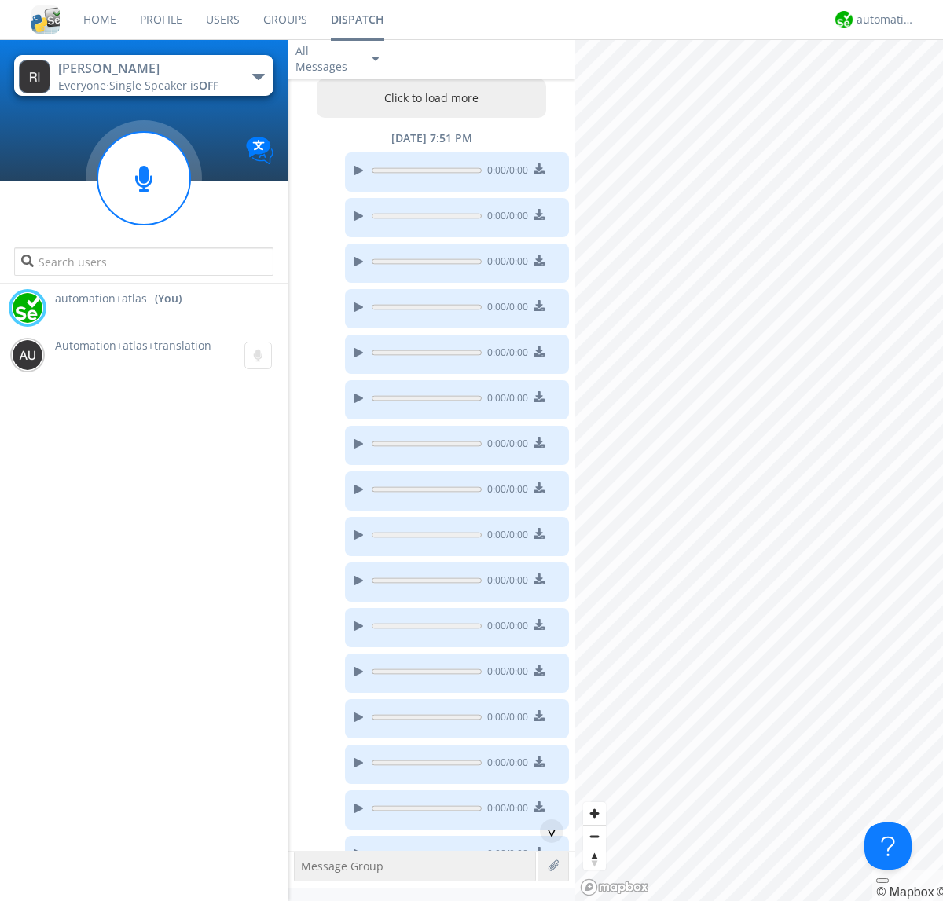
click at [427, 98] on button "Click to load more" at bounding box center [432, 98] width 230 height 39
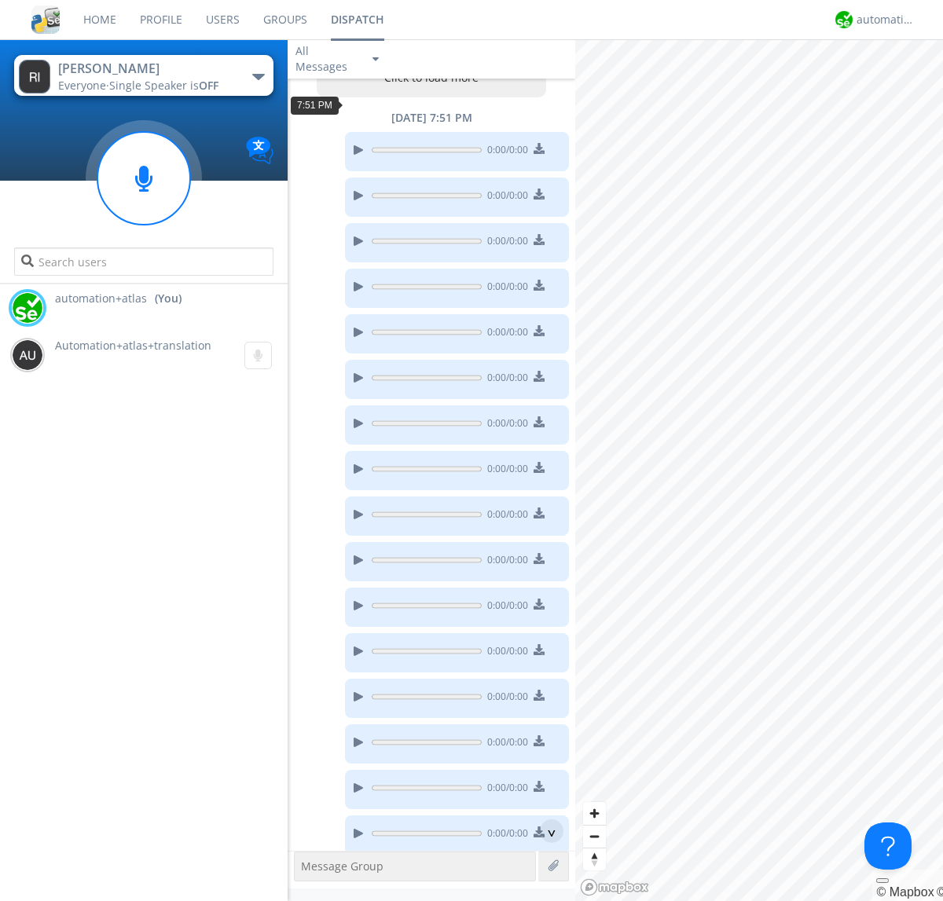
scroll to position [75, 0]
click at [881, 20] on div "automation+atlas" at bounding box center [885, 20] width 59 height 16
